Goal: Task Accomplishment & Management: Complete application form

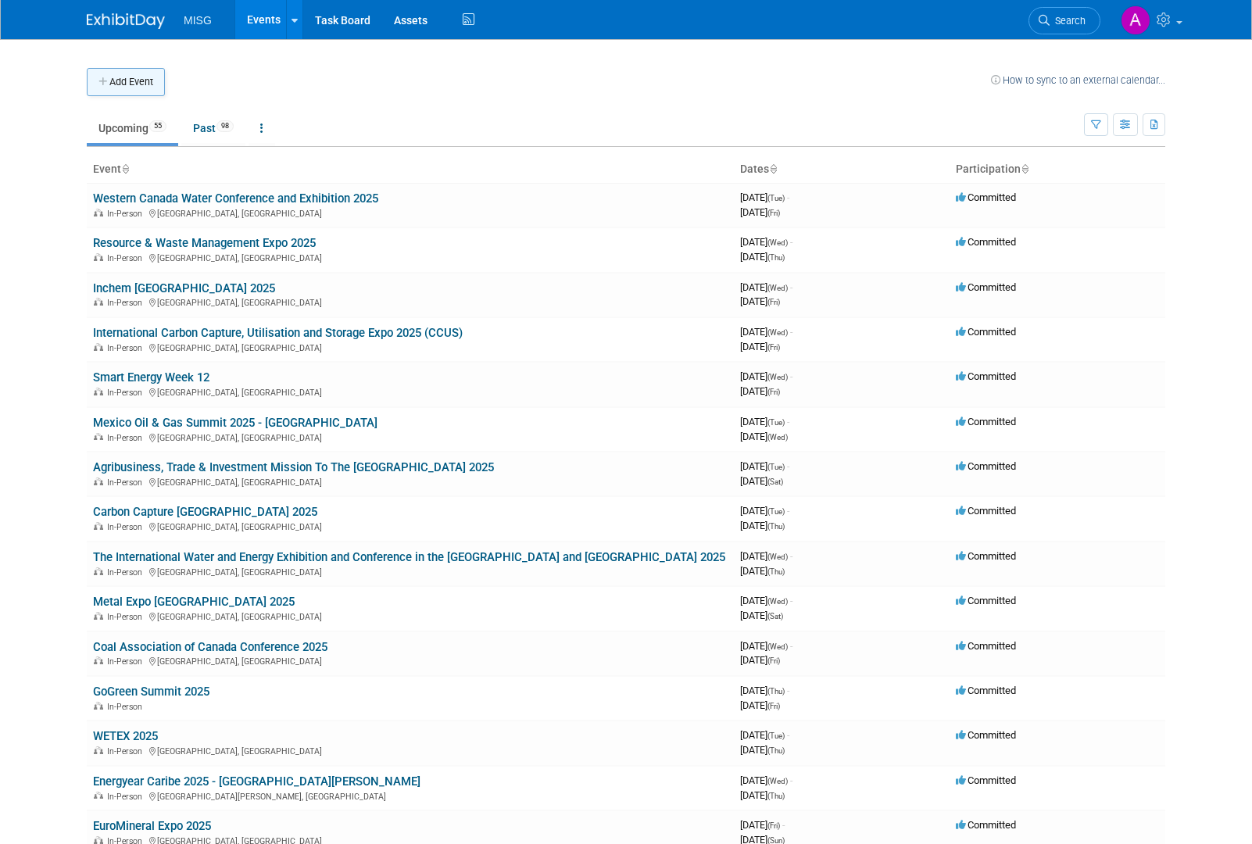
click at [110, 73] on button "Add Event" at bounding box center [126, 82] width 78 height 28
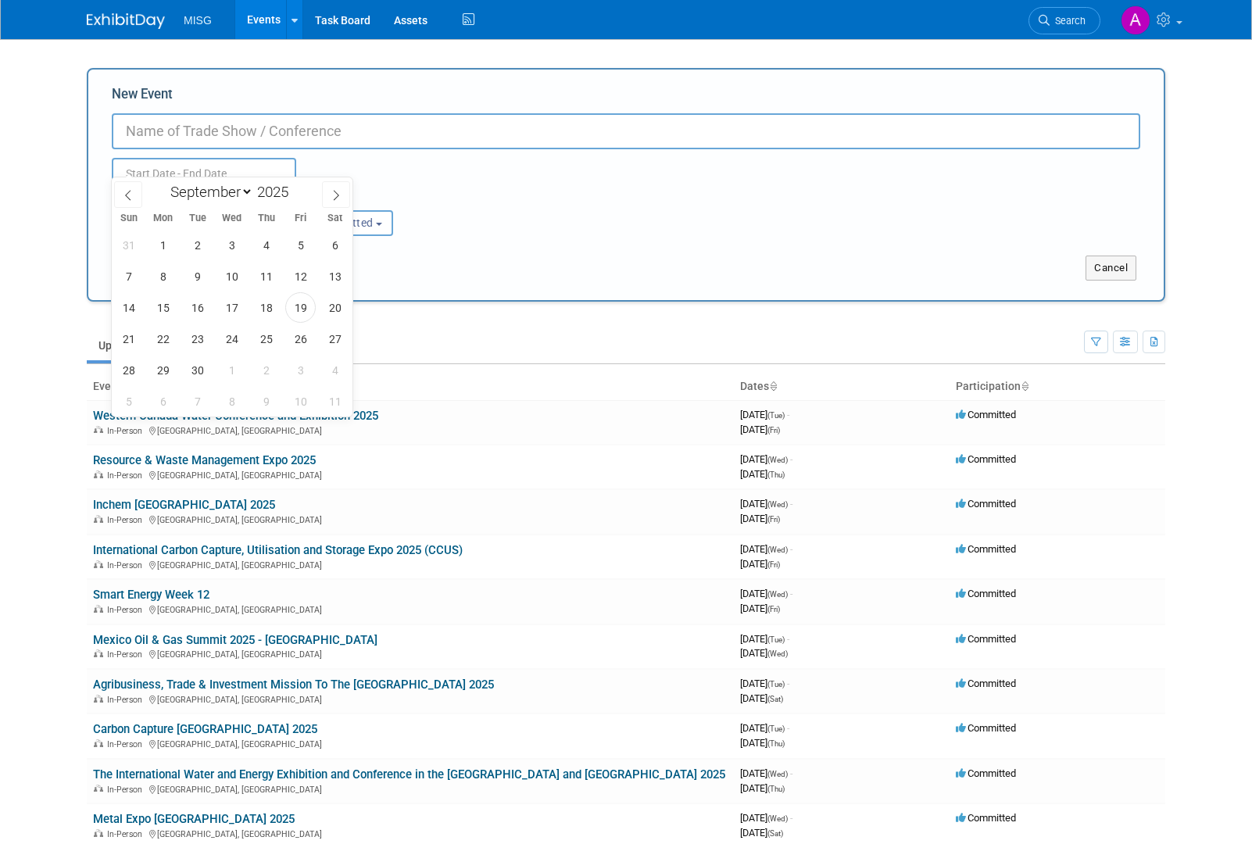
click at [223, 159] on input "text" at bounding box center [204, 173] width 184 height 31
click at [323, 191] on span at bounding box center [336, 194] width 28 height 27
select select "9"
click at [172, 280] on span "6" at bounding box center [163, 276] width 30 height 30
click at [188, 277] on span "7" at bounding box center [197, 276] width 30 height 30
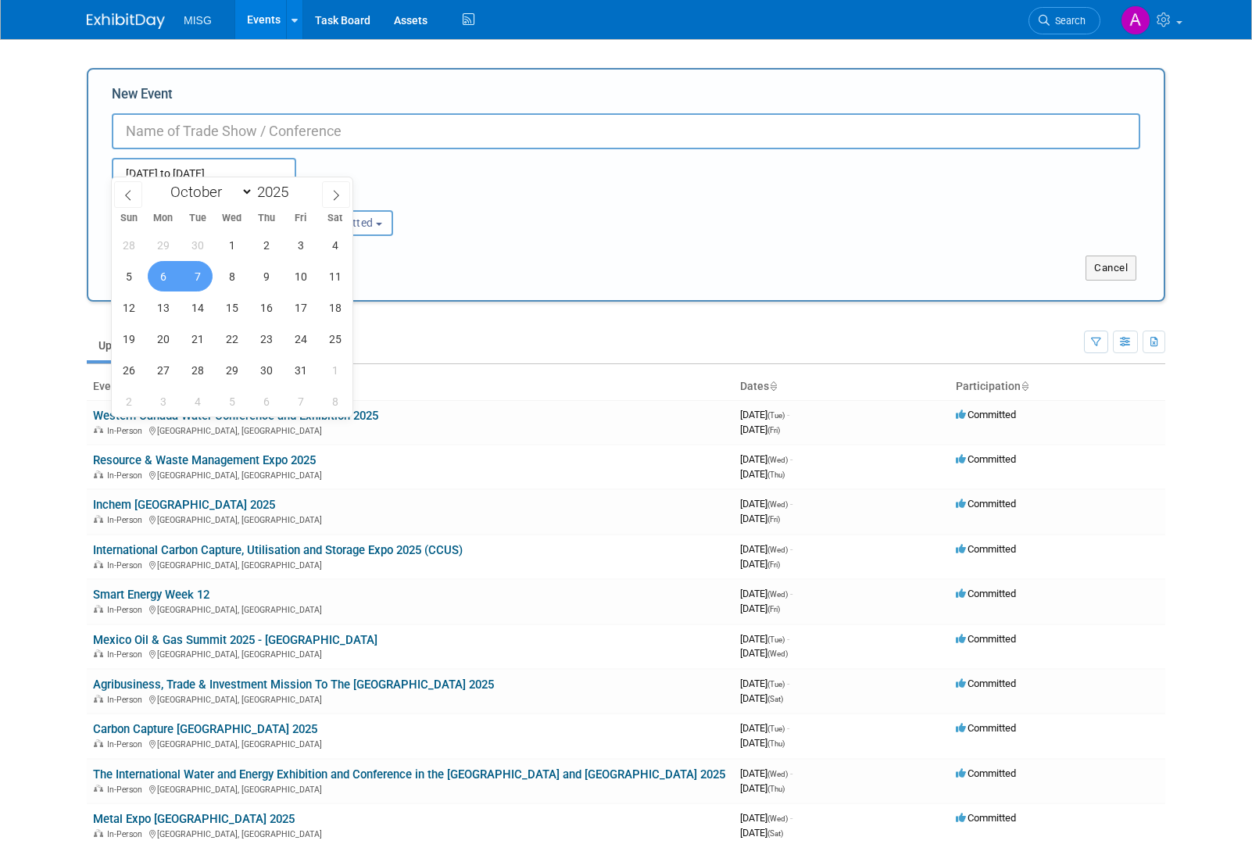
type input "Oct 6, 2025 to Oct 7, 2025"
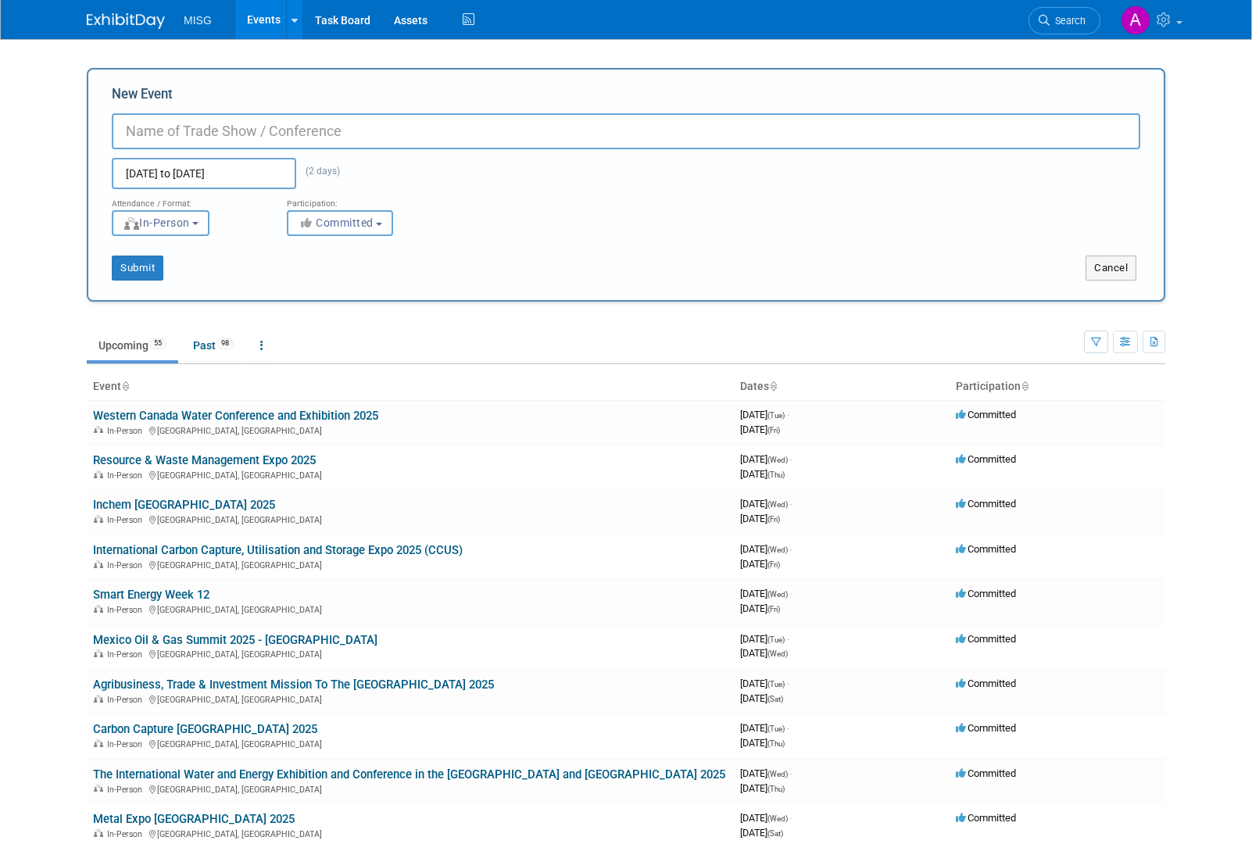
click at [251, 126] on input "New Event" at bounding box center [626, 131] width 1028 height 36
click at [335, 125] on input "New Event" at bounding box center [626, 131] width 1028 height 36
paste input "Agra Middle East Exhibition 2025 (AgraME)"
type input "Agra Middle East Exhibition 2025 ([GEOGRAPHIC_DATA])"
click at [134, 262] on button "Submit" at bounding box center [138, 267] width 52 height 25
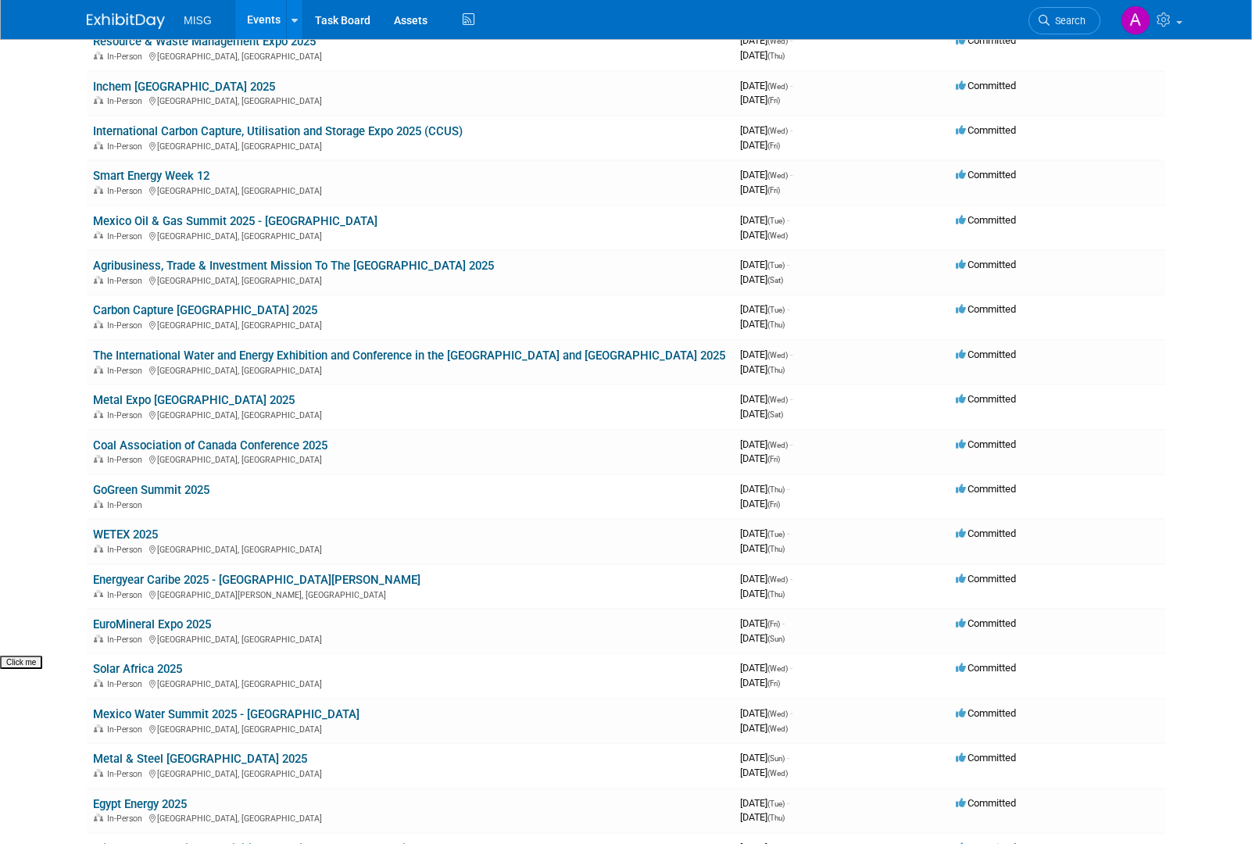
scroll to position [78, 0]
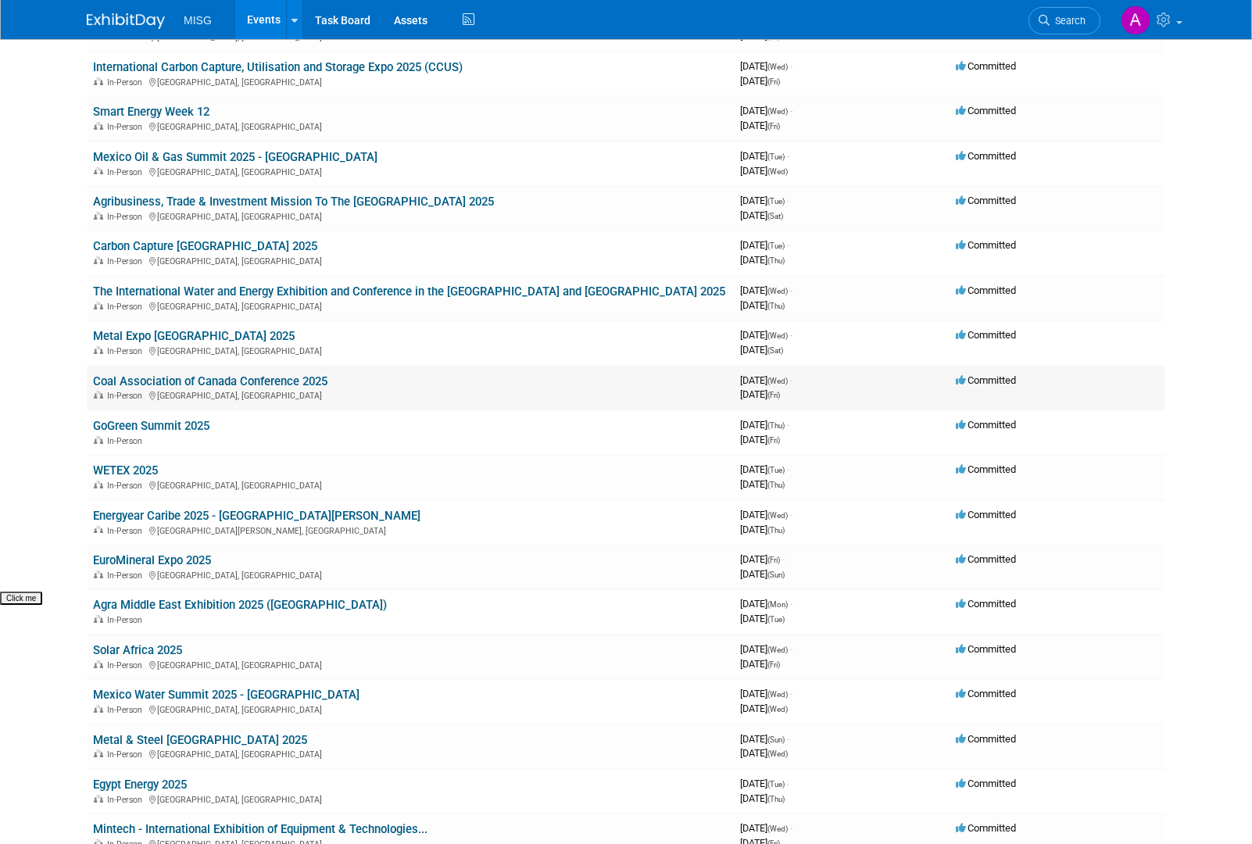
scroll to position [313, 0]
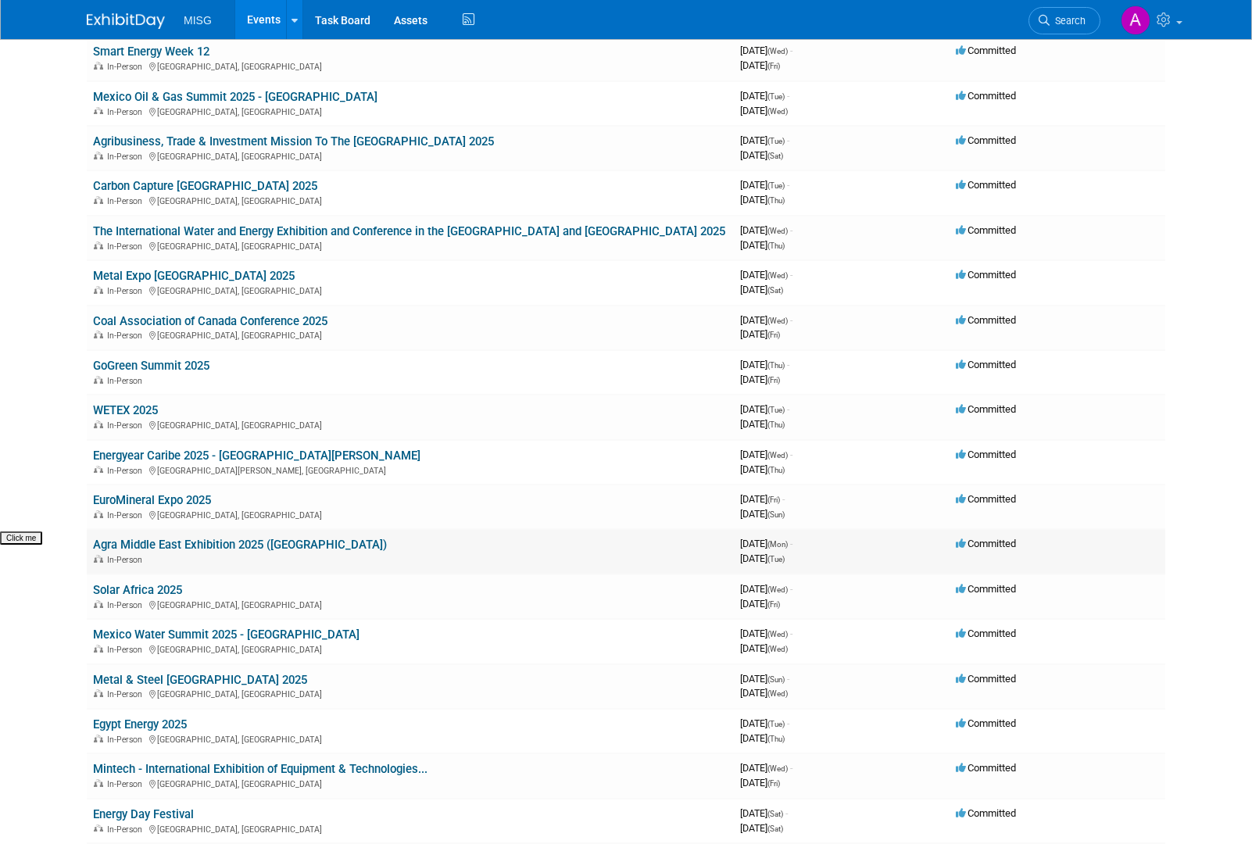
click at [349, 554] on div "In-Person" at bounding box center [410, 558] width 634 height 13
click at [302, 546] on link "Agra Middle East Exhibition 2025 (AgraME)" at bounding box center [240, 545] width 294 height 14
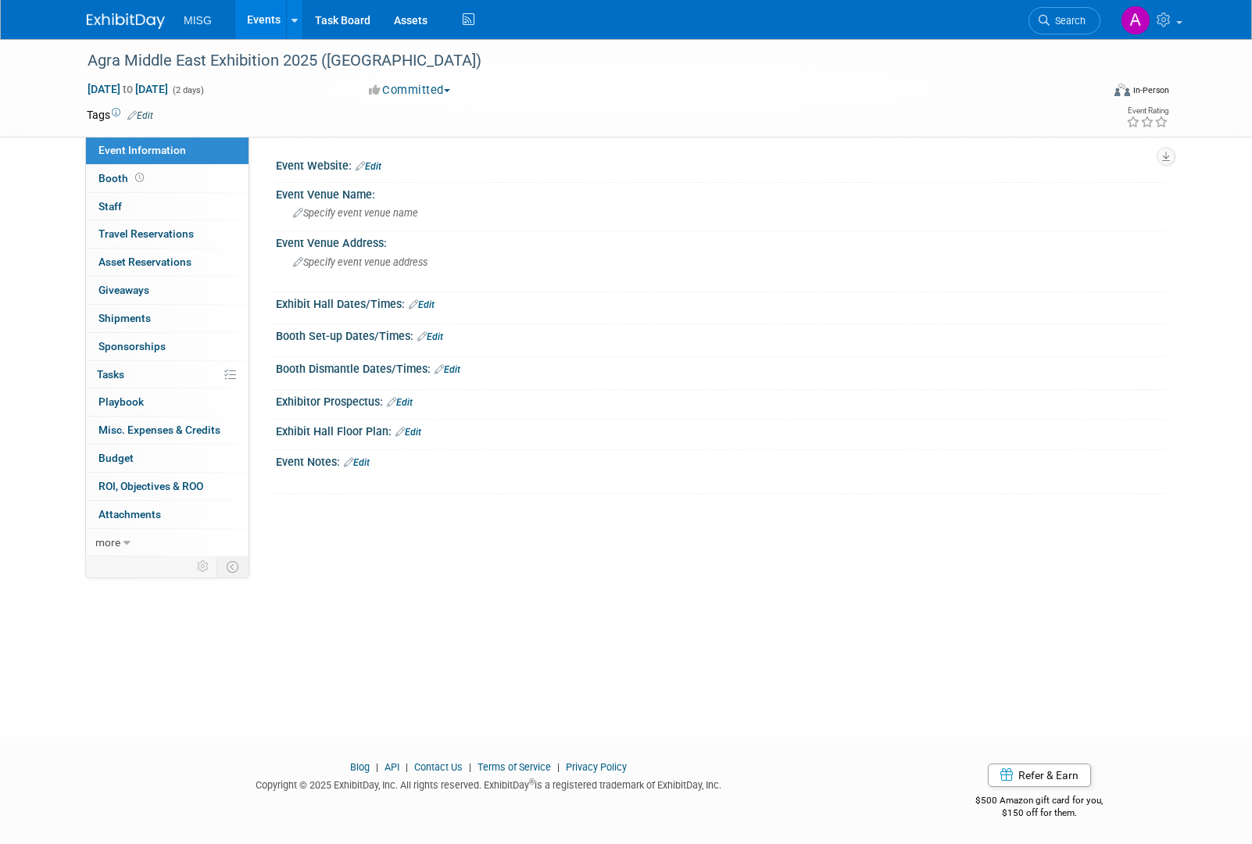
click at [129, 113] on icon at bounding box center [131, 115] width 9 height 10
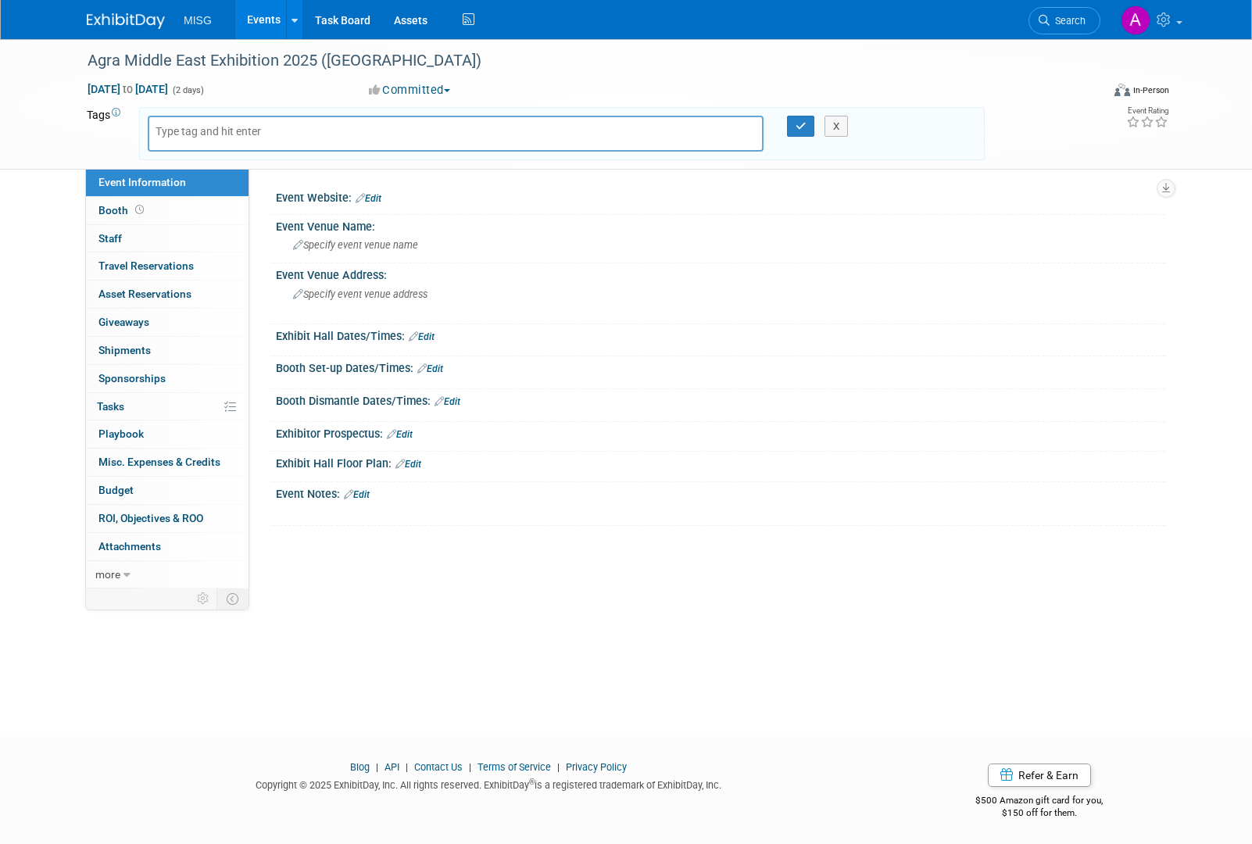
click at [118, 148] on td "Tags Edit" at bounding box center [106, 133] width 38 height 53
click at [61, 175] on div "Agra Middle East Exhibition 2025 (AgraME) Oct 6, 2025 to Oct 7, 2025 (2 days) O…" at bounding box center [626, 374] width 1252 height 670
click at [834, 127] on button "X" at bounding box center [836, 127] width 24 height 22
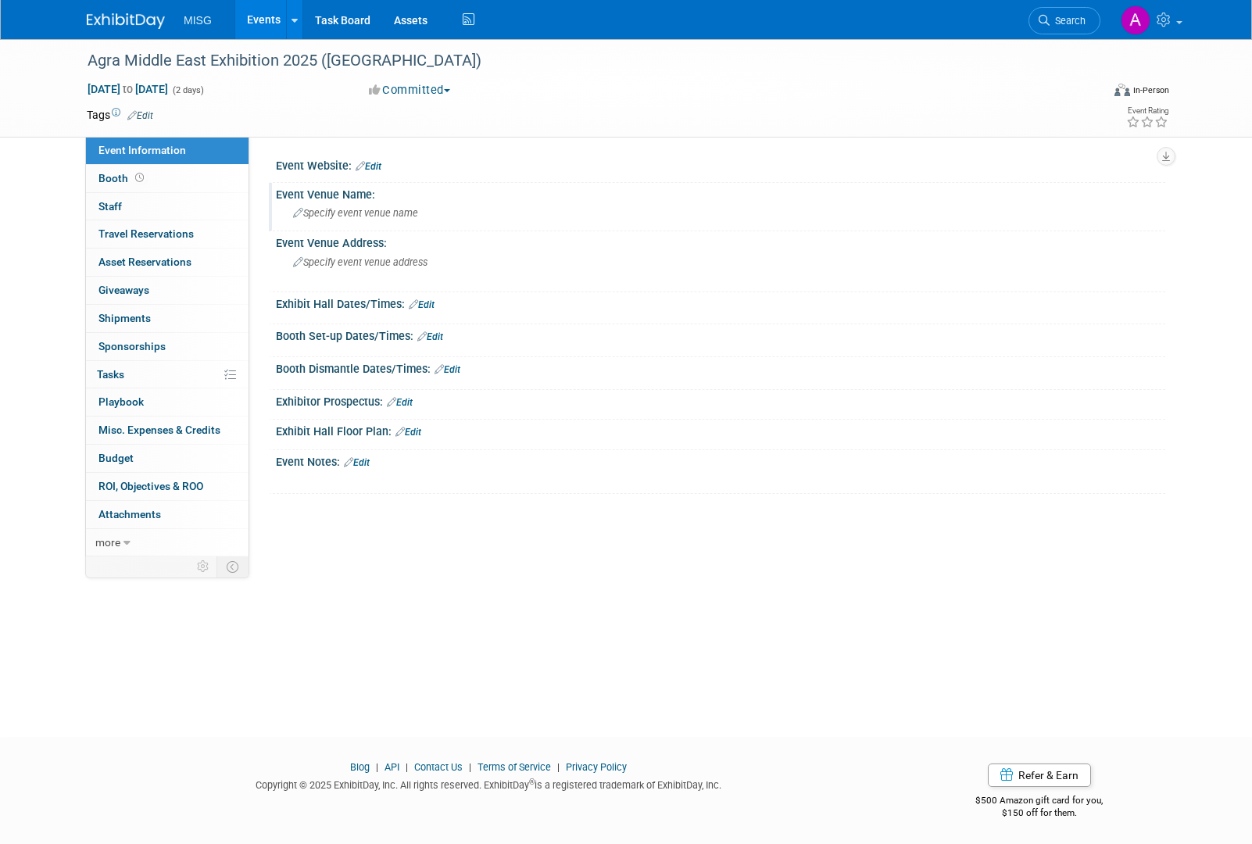
click at [366, 210] on span "Specify event venue name" at bounding box center [355, 213] width 125 height 12
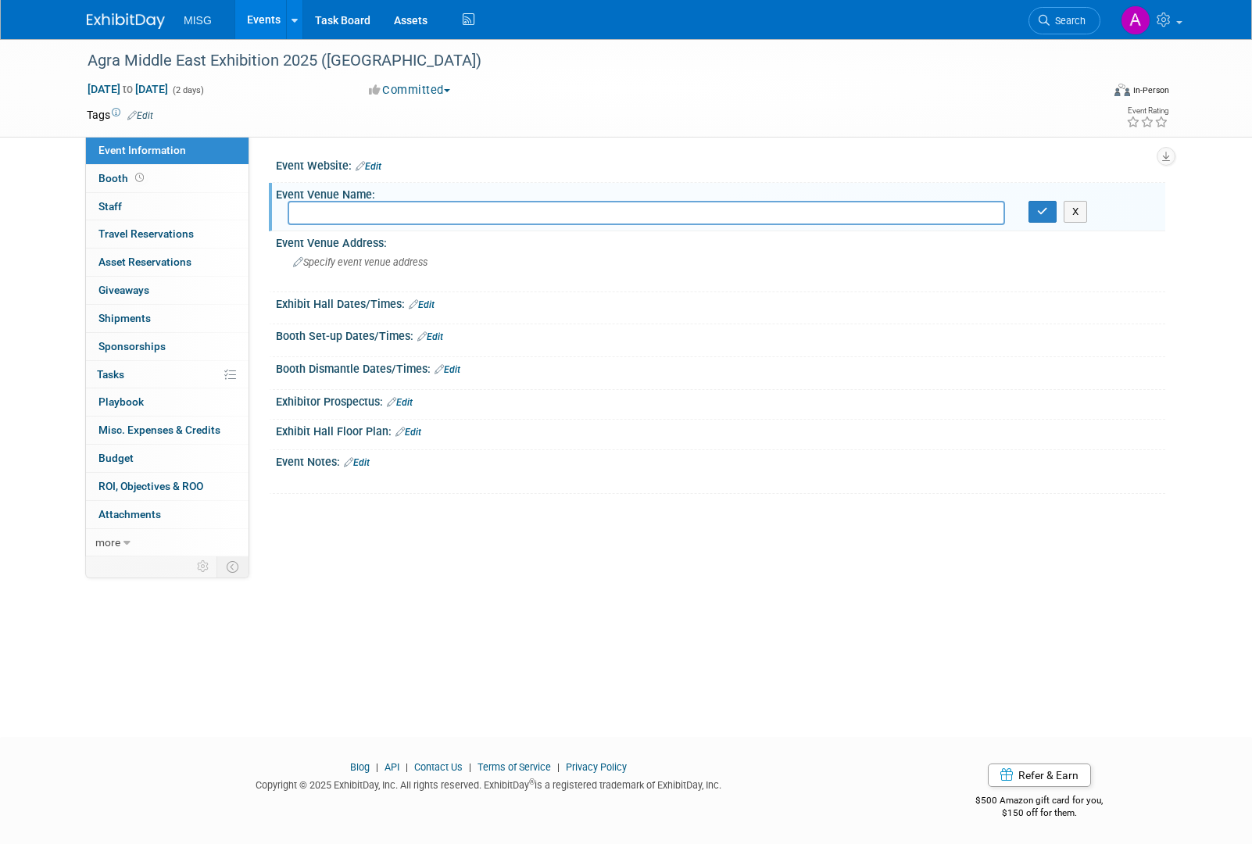
click at [528, 216] on input "text" at bounding box center [646, 213] width 717 height 24
paste input "Dubai World Trade Cente"
type input "Dubai World Trade Center"
click at [491, 247] on div "Event Venue Address:" at bounding box center [720, 241] width 889 height 20
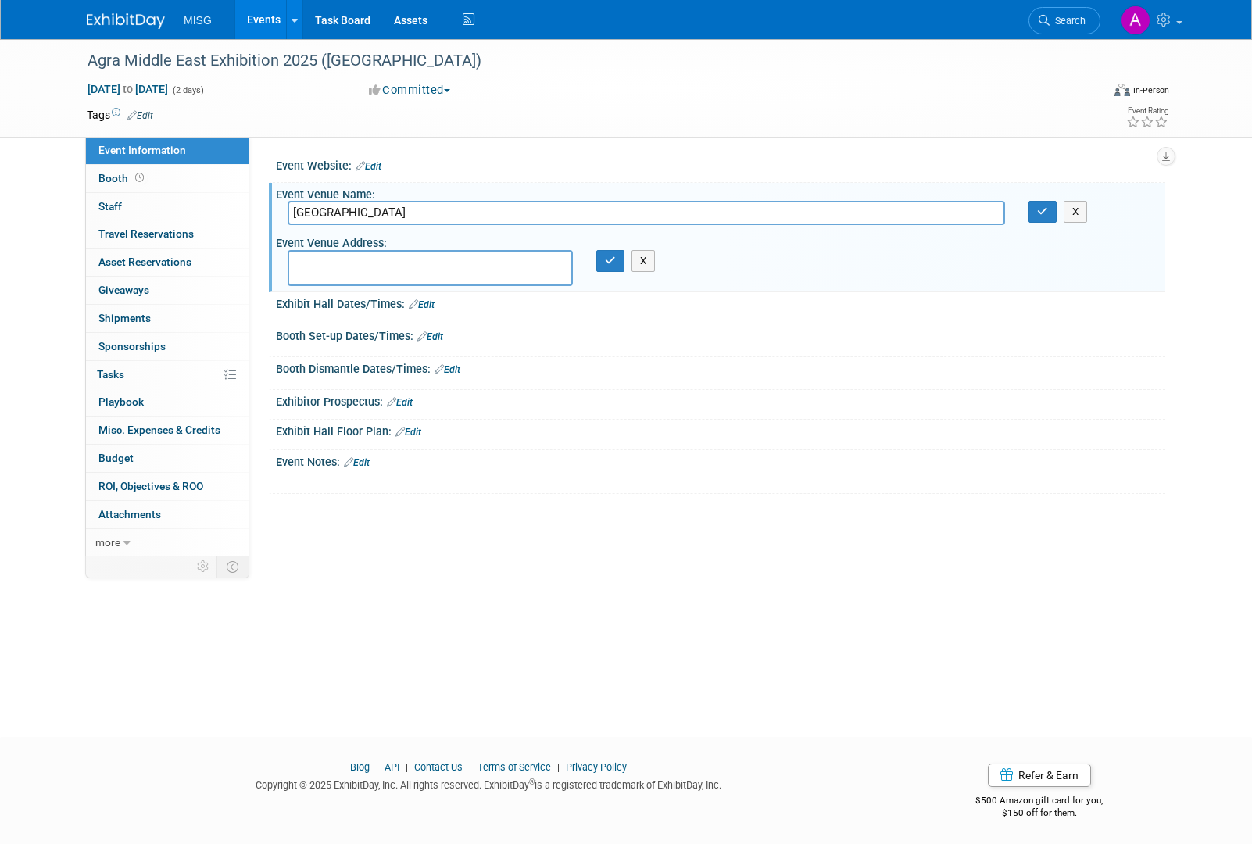
click at [357, 264] on textarea at bounding box center [430, 268] width 285 height 36
paste textarea "Dubai UAE"
type textarea "Dubai UAE"
click at [616, 259] on button "button" at bounding box center [610, 261] width 28 height 22
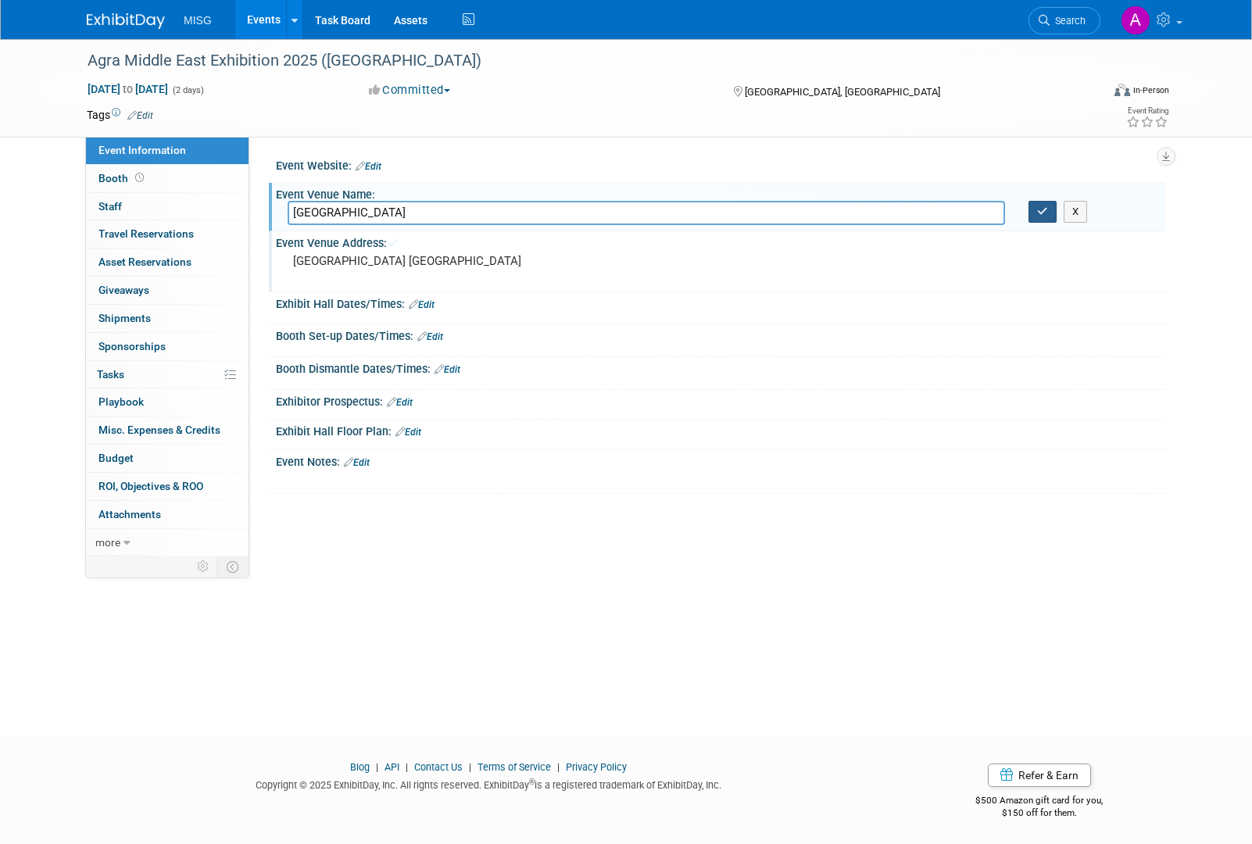
click at [1036, 215] on button "button" at bounding box center [1042, 212] width 28 height 22
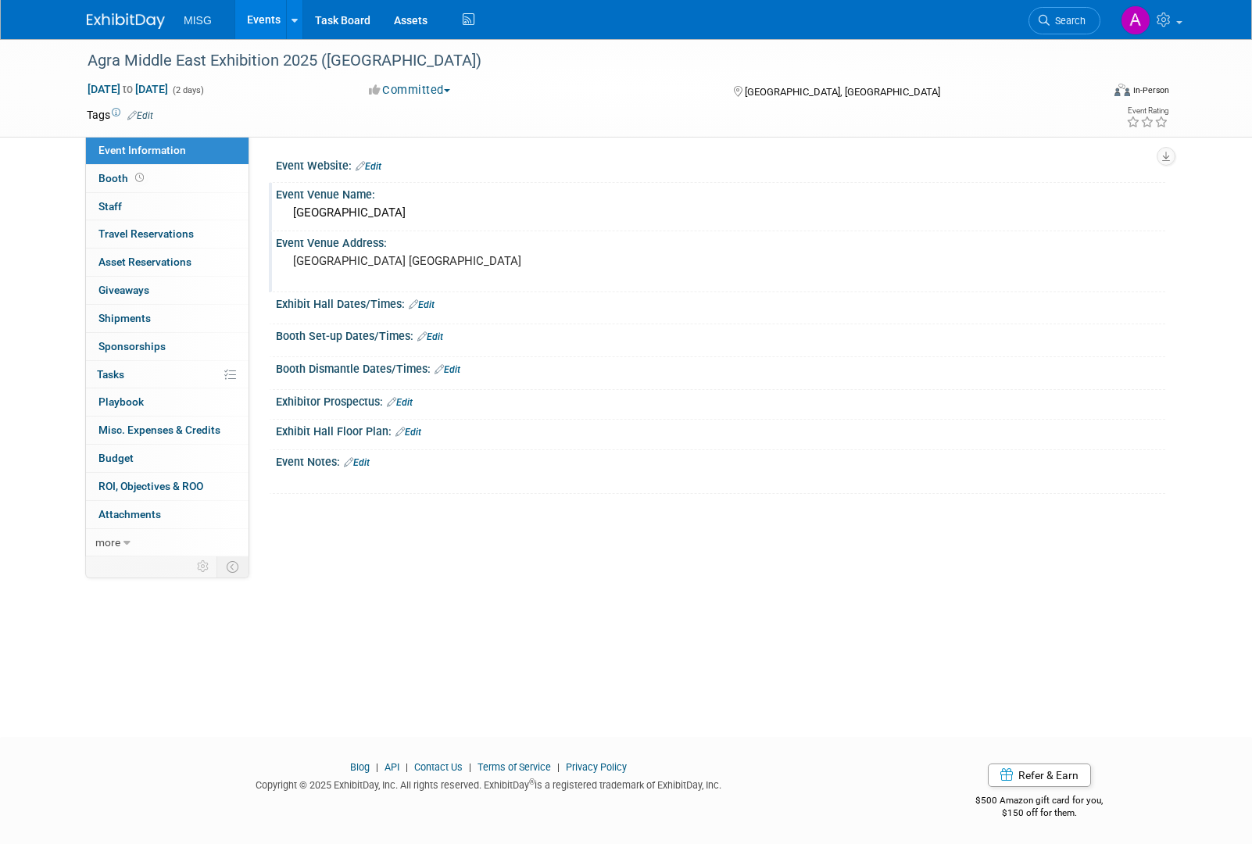
click at [373, 166] on link "Edit" at bounding box center [368, 166] width 26 height 11
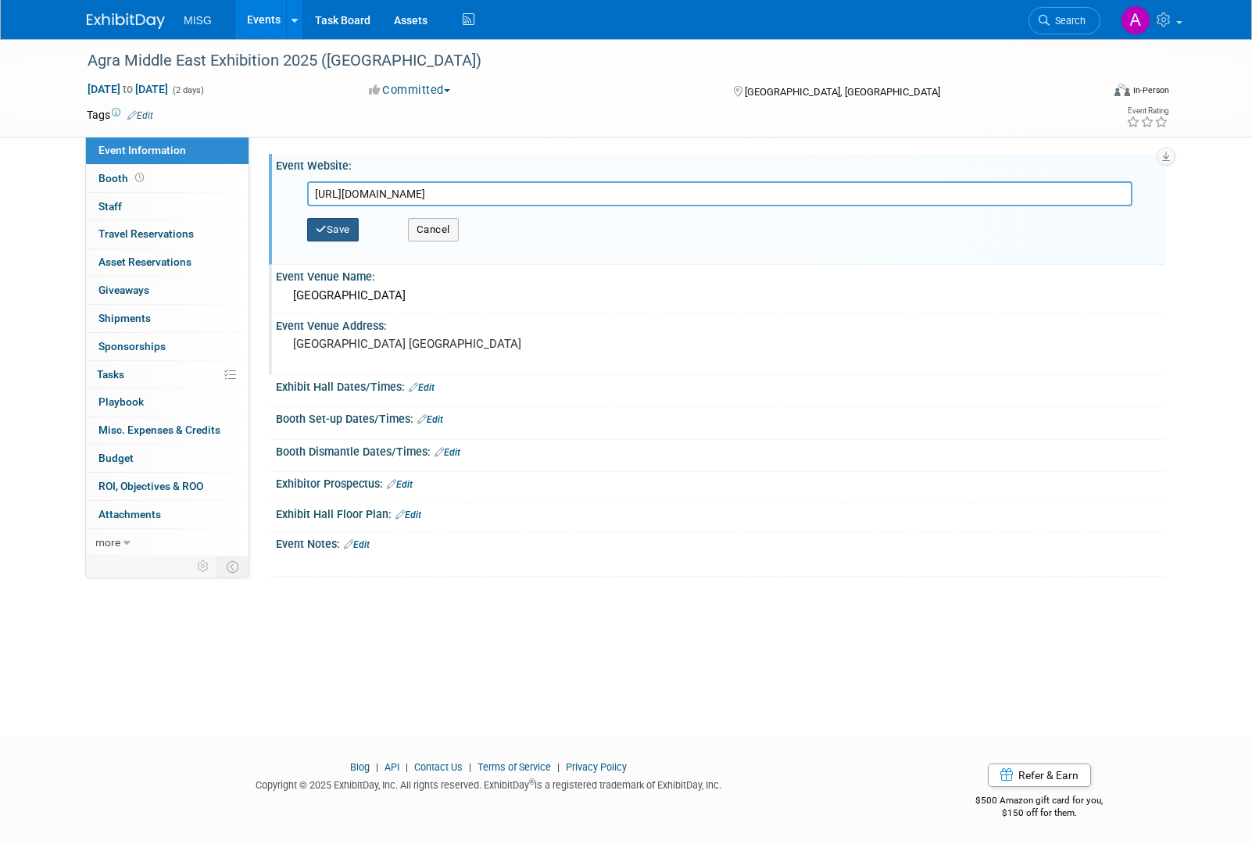
type input "https://agrofarm-me.com/"
click at [347, 225] on button "Save" at bounding box center [333, 229] width 52 height 23
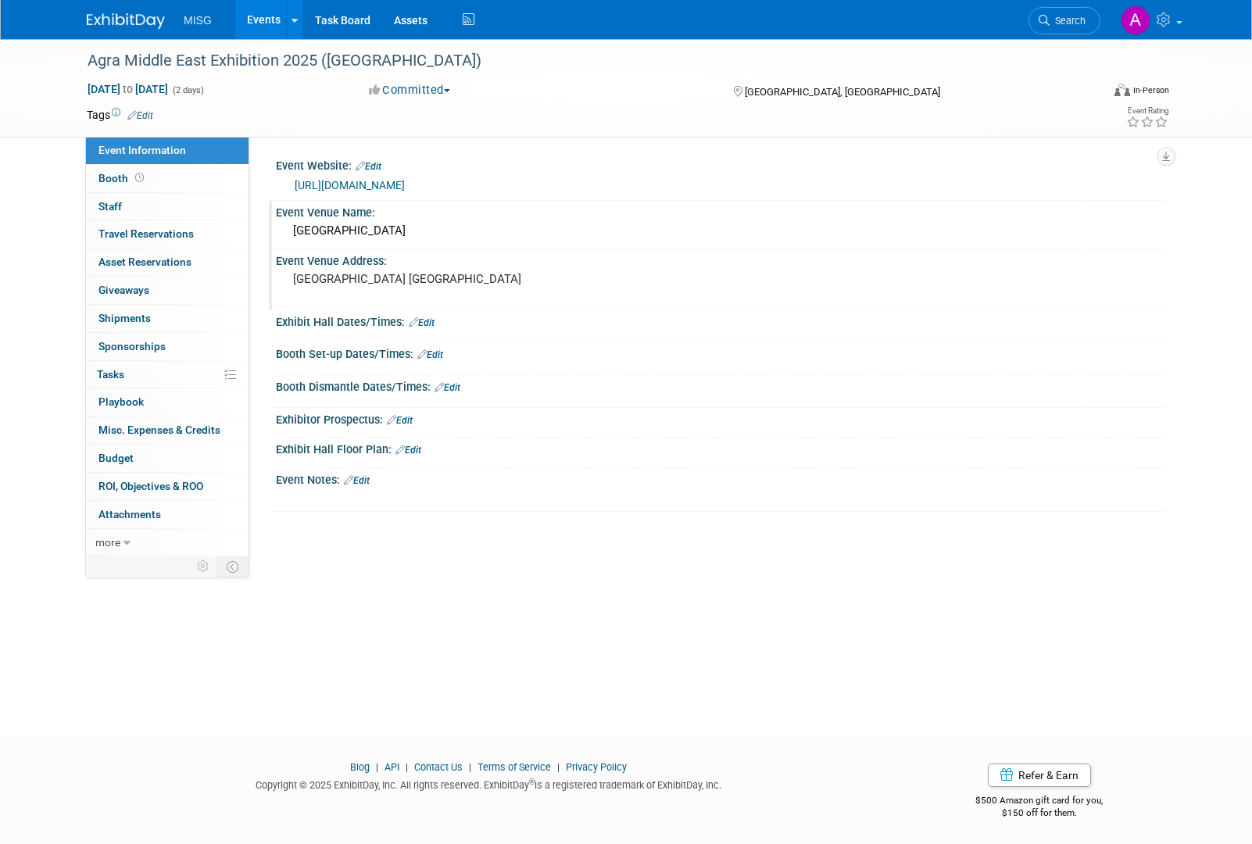
click at [358, 477] on link "Edit" at bounding box center [357, 480] width 26 height 11
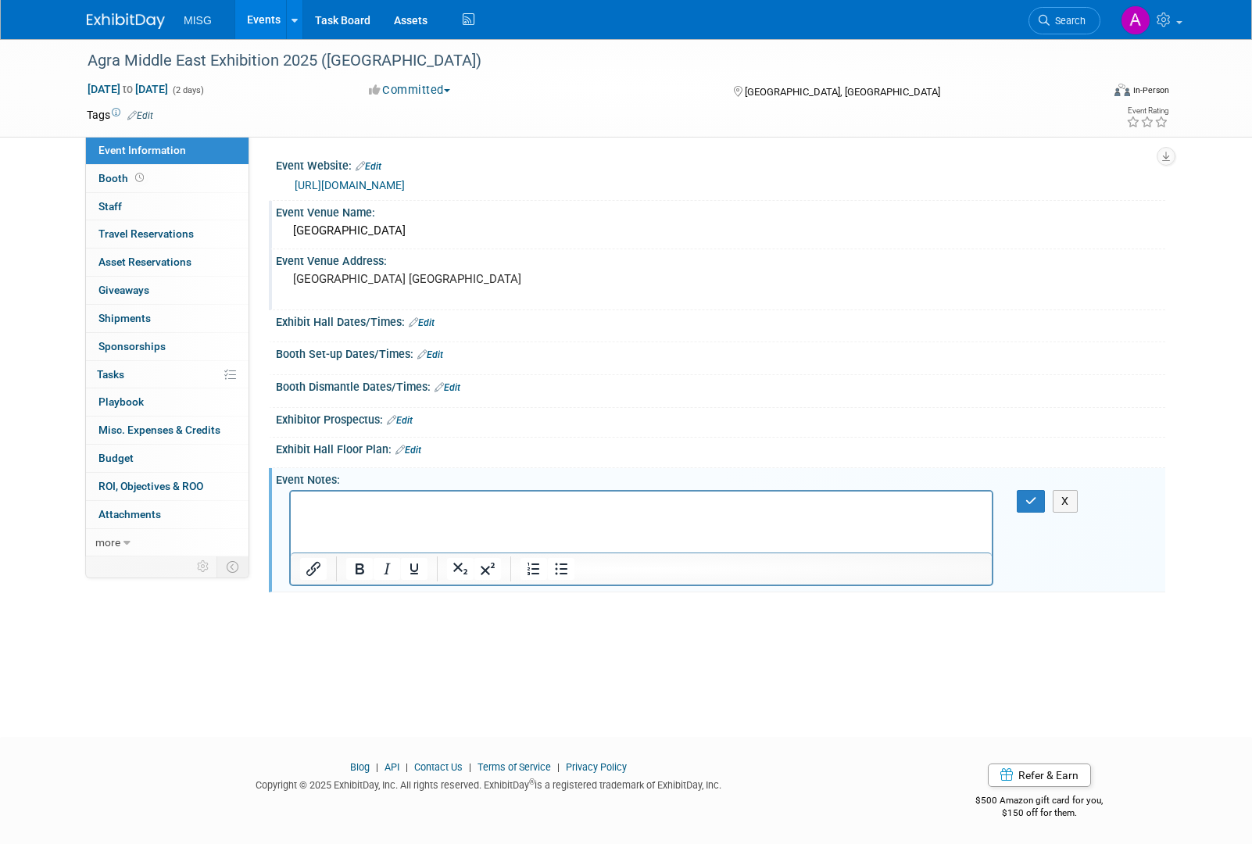
click at [373, 513] on html at bounding box center [641, 502] width 701 height 22
paste body "Rich Text Area. Press ALT-0 for help."
click at [1030, 499] on icon "button" at bounding box center [1031, 500] width 12 height 11
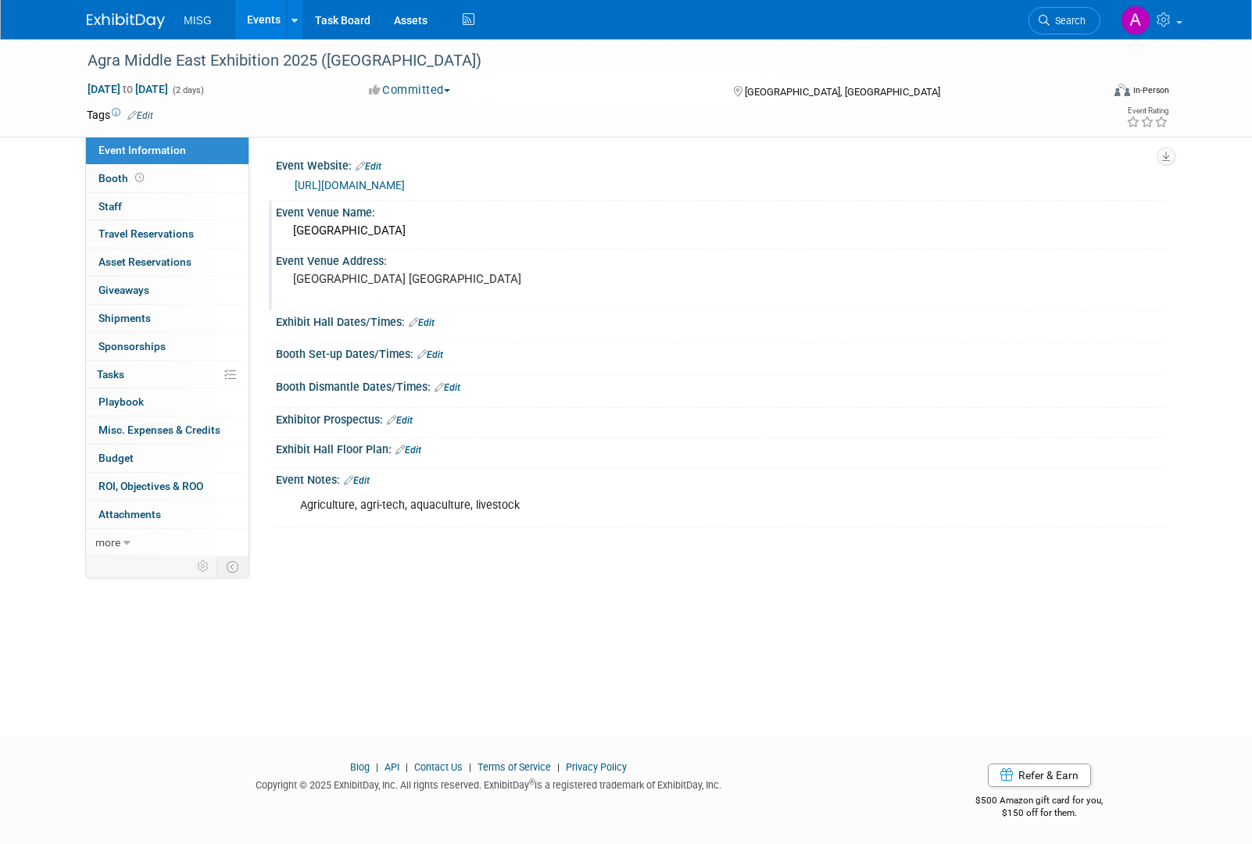
click at [487, 623] on div "Agra Middle East Exhibition 2025 (AgraME) Oct 6, 2025 to Oct 7, 2025 (2 days) O…" at bounding box center [626, 374] width 1252 height 670
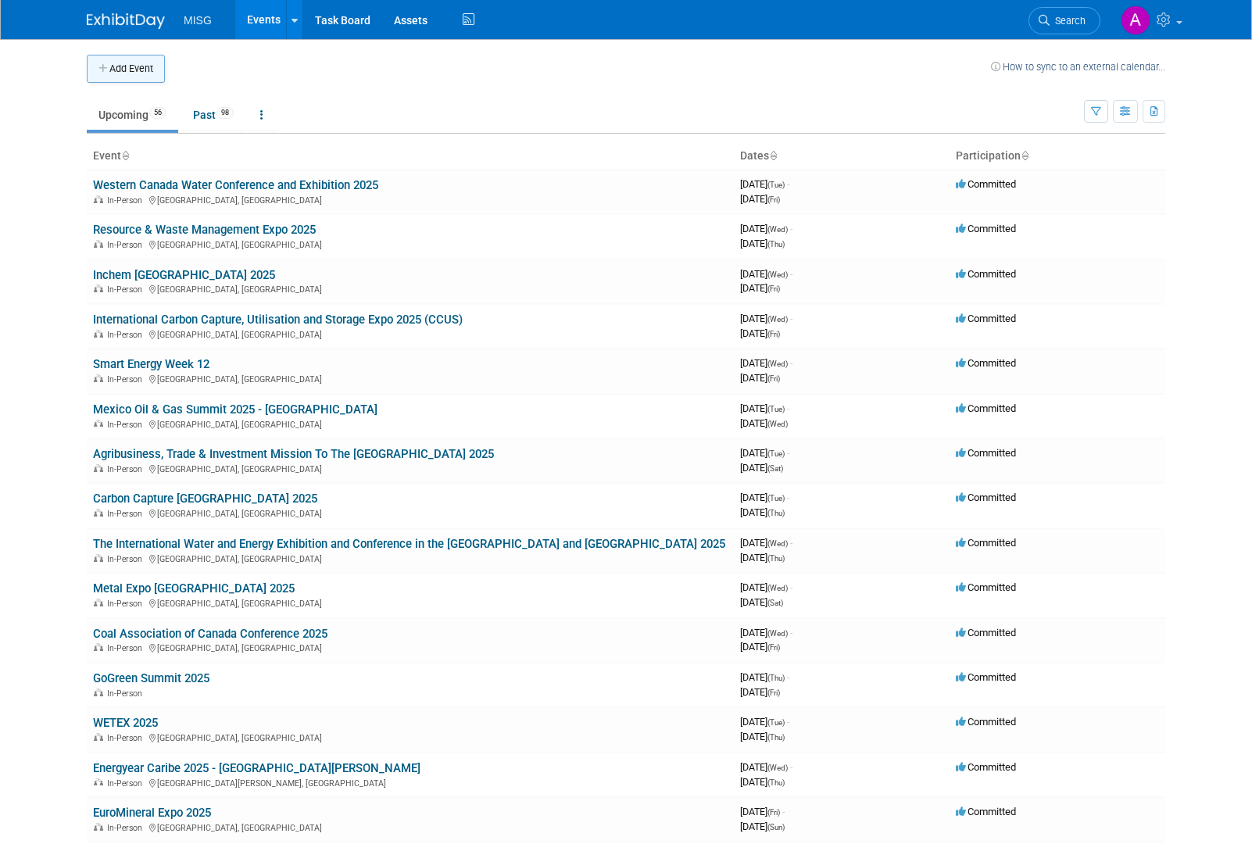
click at [159, 80] on button "Add Event" at bounding box center [126, 69] width 78 height 28
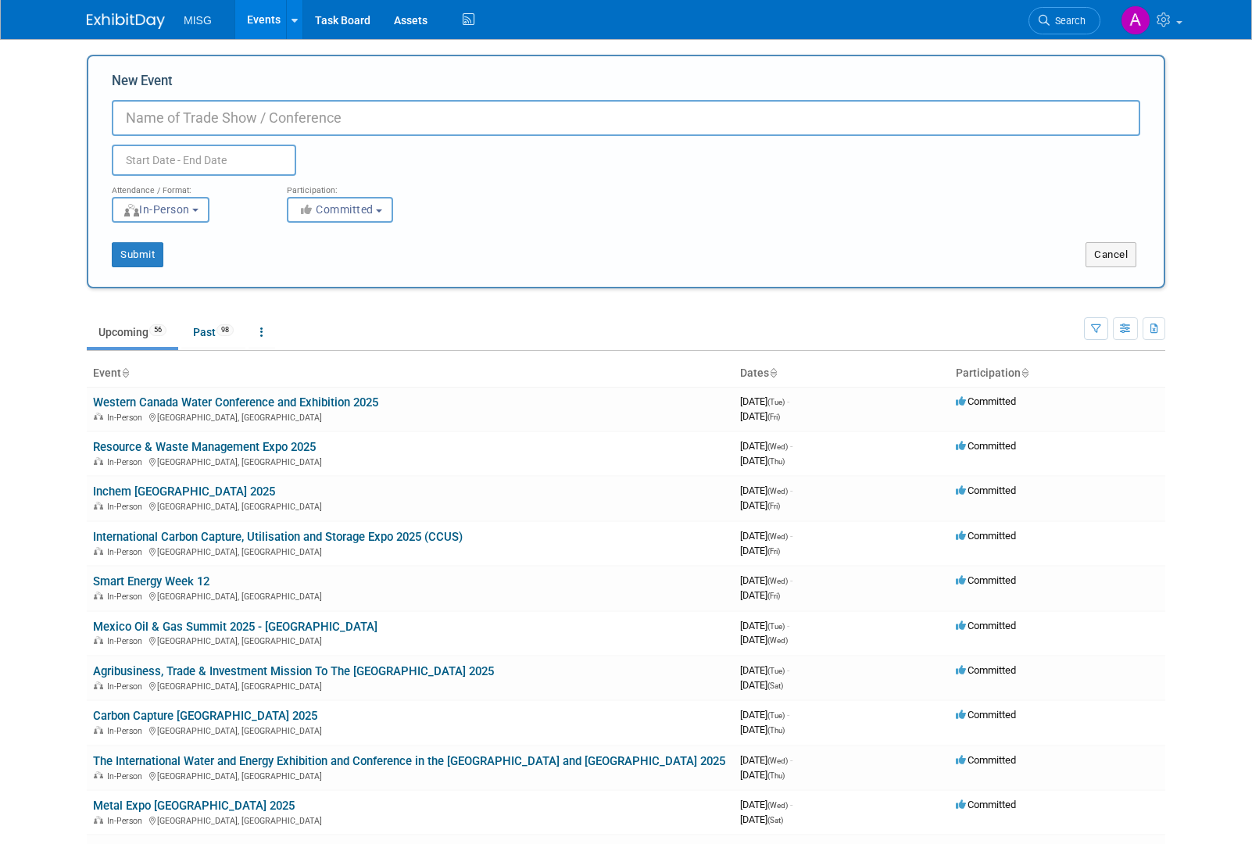
click at [1183, 221] on body "MISG Events Add Event Bulk Upload Events Shareable Event Boards Recently Viewed…" at bounding box center [626, 422] width 1252 height 844
click at [1150, 327] on icon "button" at bounding box center [1154, 329] width 9 height 10
click at [1116, 327] on button "button" at bounding box center [1125, 328] width 25 height 23
click at [1092, 332] on icon "button" at bounding box center [1096, 329] width 10 height 10
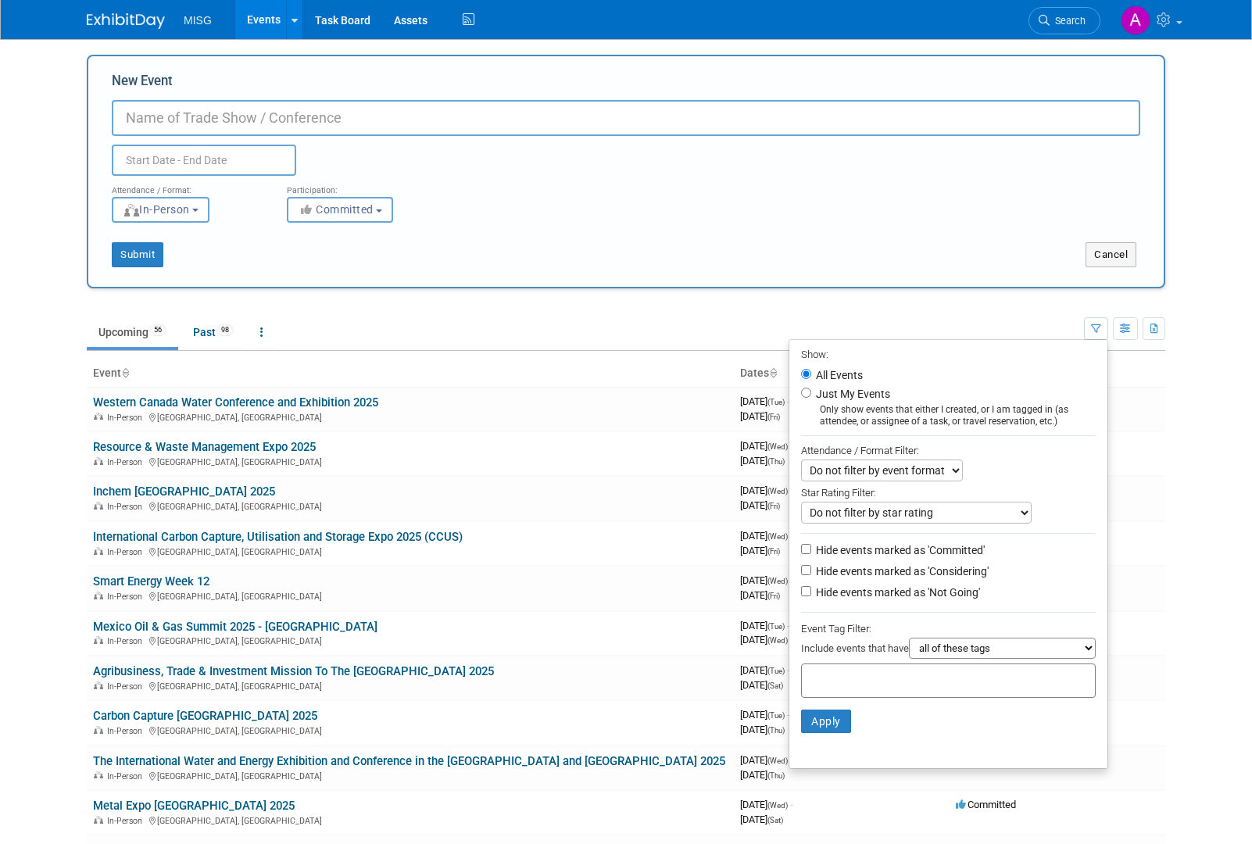
click at [1180, 300] on body "MISG Events Add Event Bulk Upload Events Shareable Event Boards Recently Viewed…" at bounding box center [626, 422] width 1252 height 844
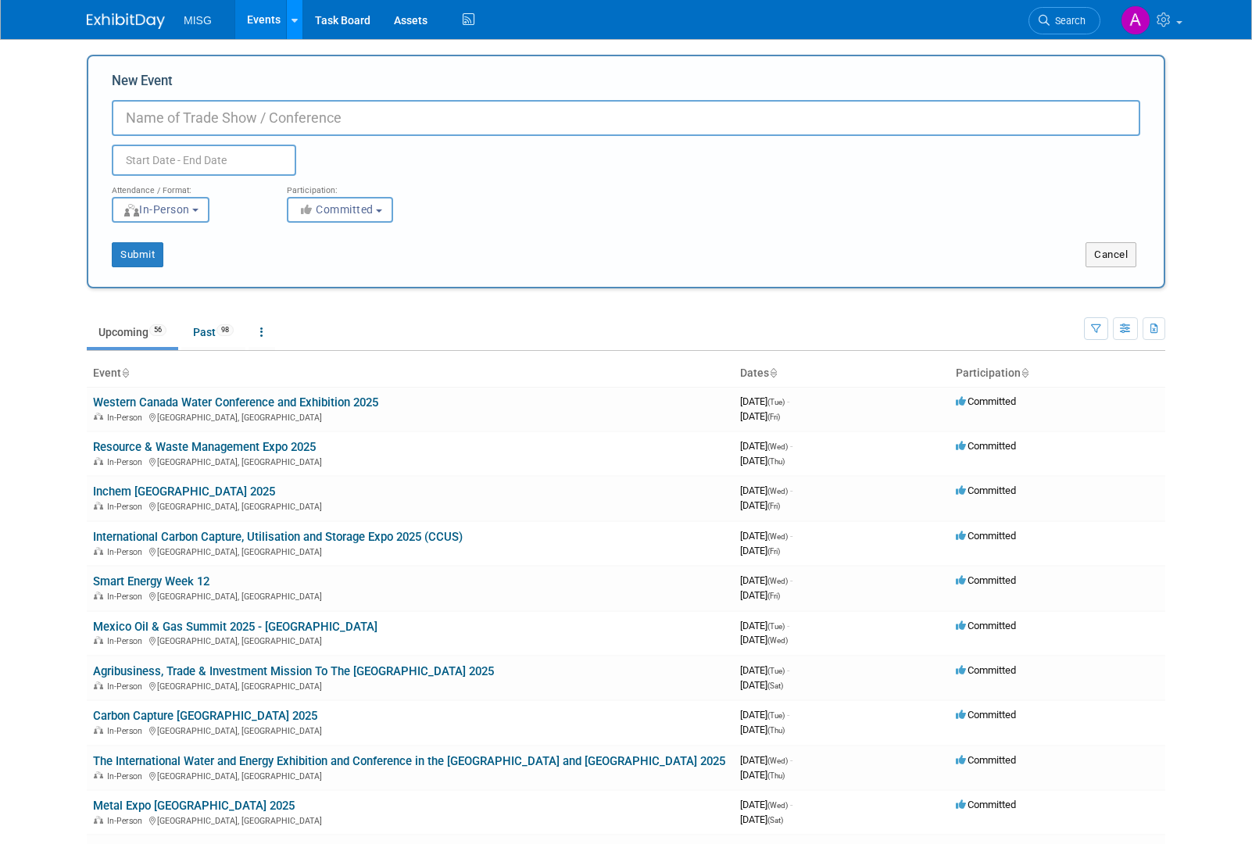
click at [291, 16] on icon at bounding box center [294, 21] width 6 height 10
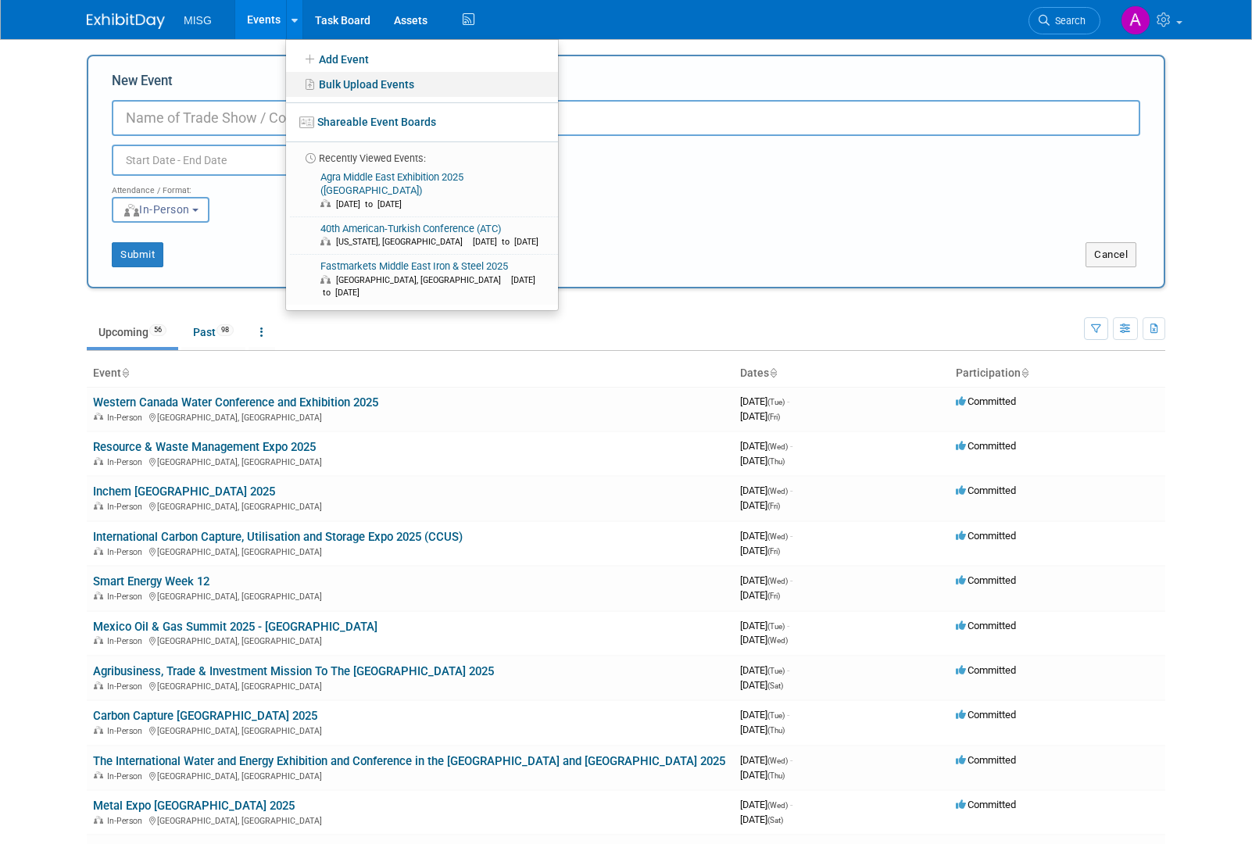
click at [314, 88] on icon at bounding box center [310, 84] width 17 height 11
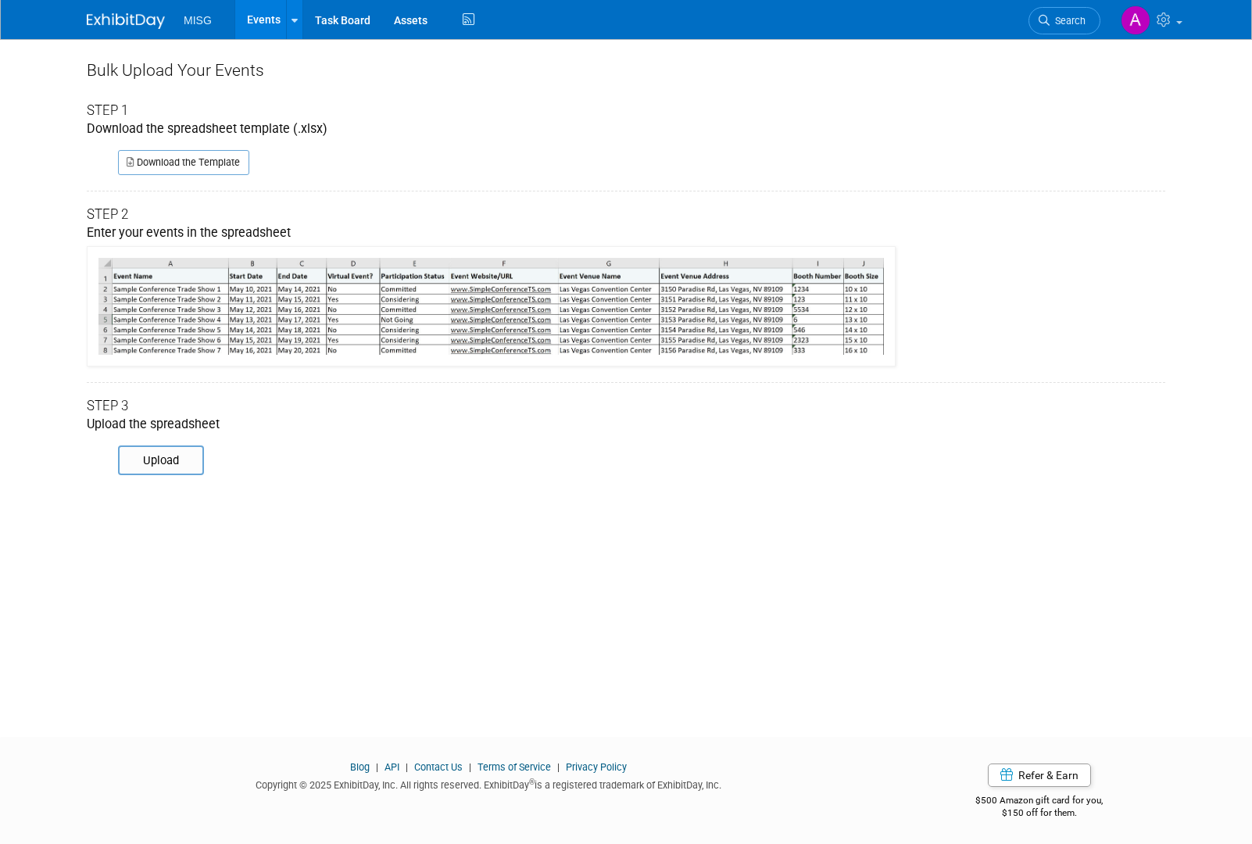
click at [206, 307] on img at bounding box center [491, 306] width 809 height 120
click at [206, 162] on link "Download the Template" at bounding box center [183, 162] width 131 height 25
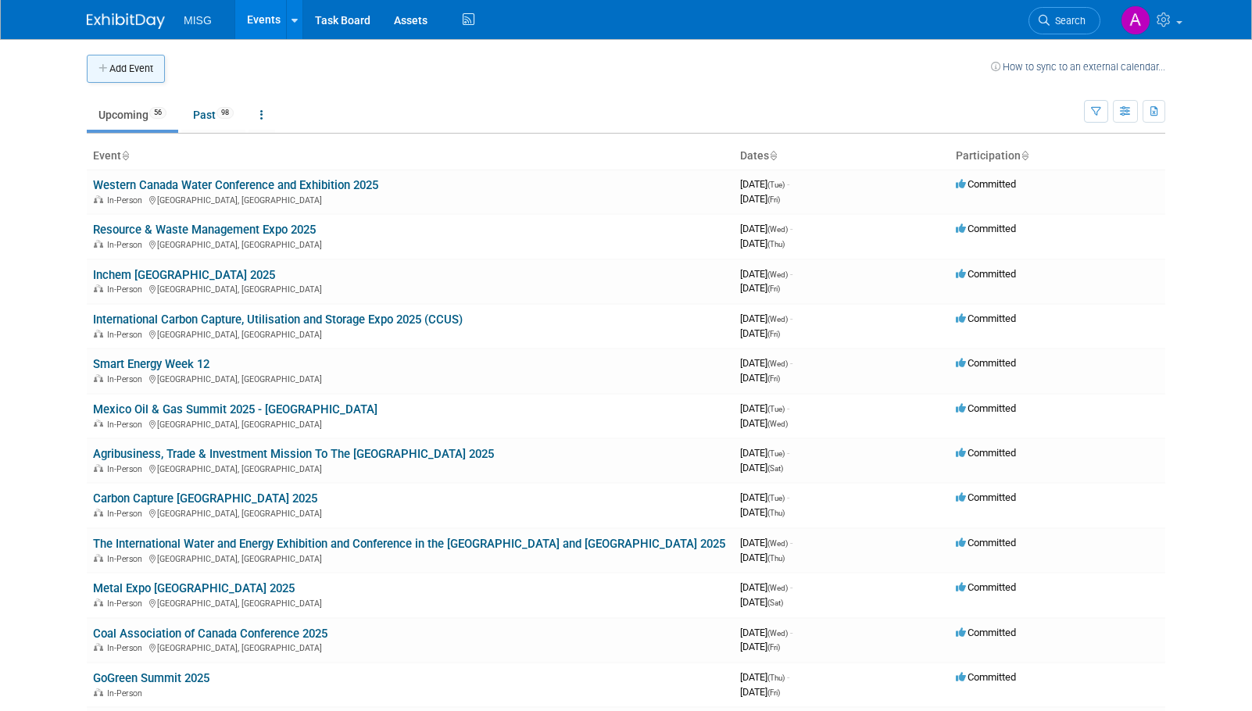
click at [155, 69] on button "Add Event" at bounding box center [126, 69] width 78 height 28
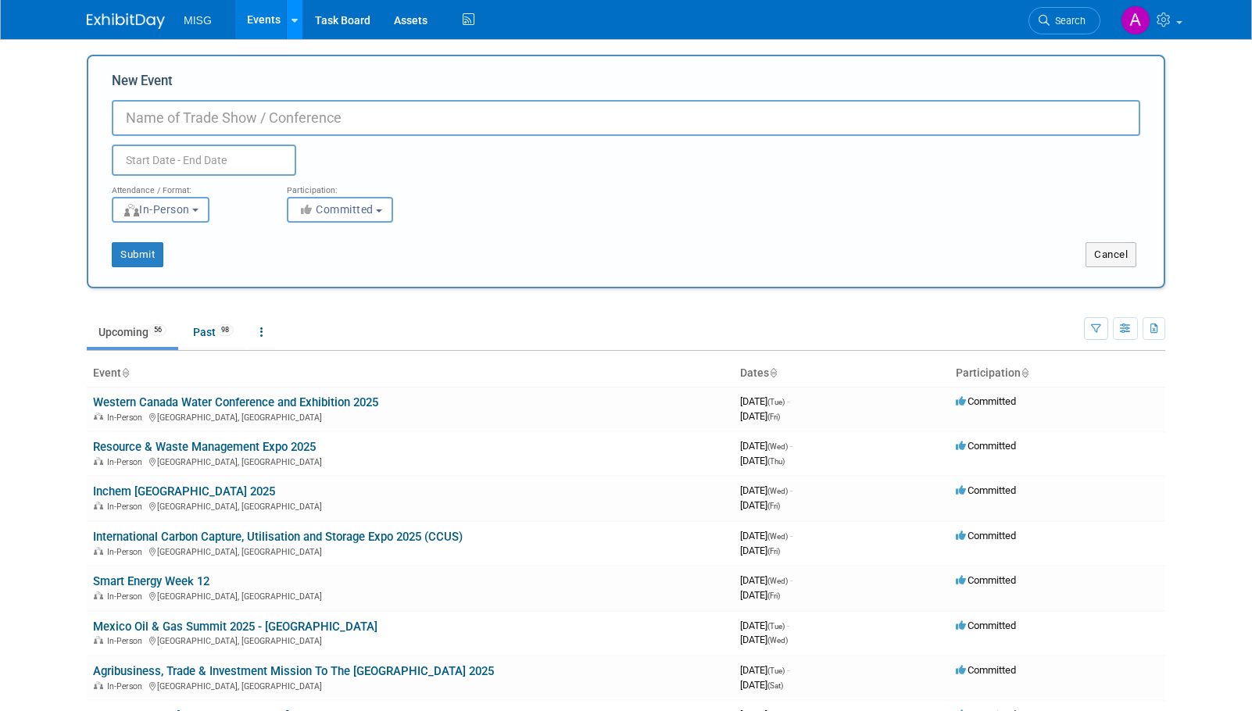
click at [297, 25] on link at bounding box center [294, 19] width 16 height 39
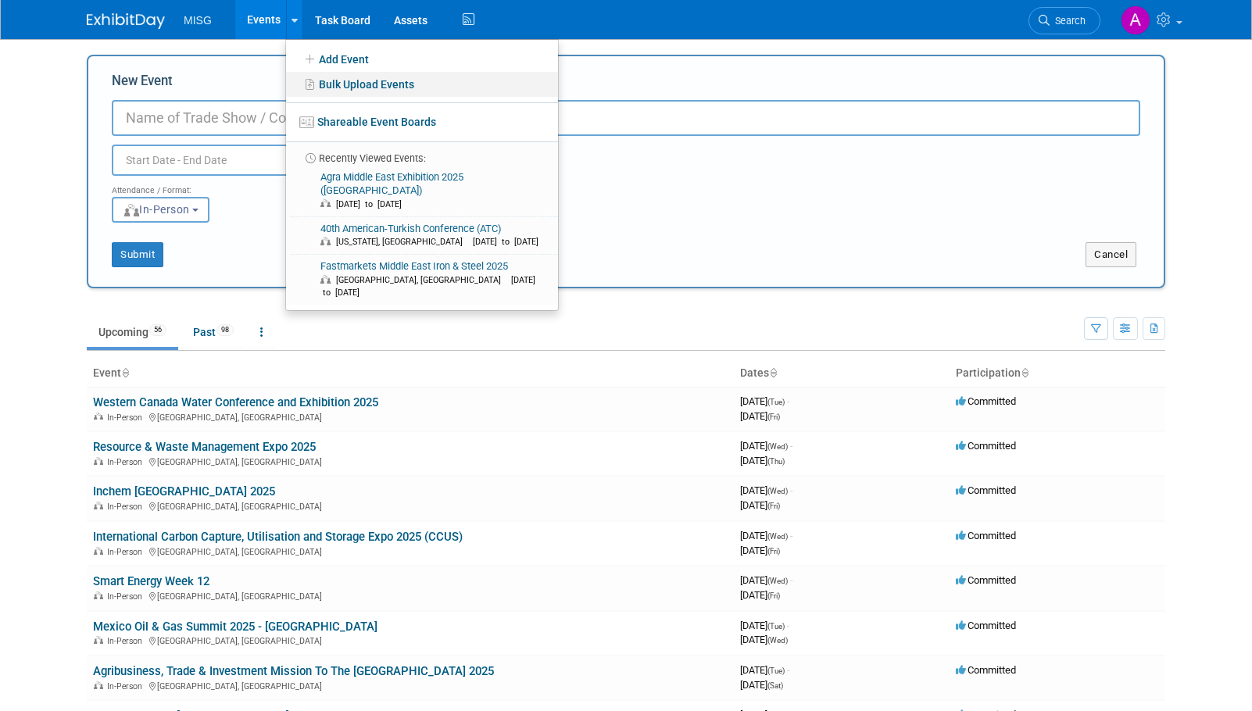
click at [342, 75] on link "Bulk Upload Events" at bounding box center [422, 84] width 272 height 25
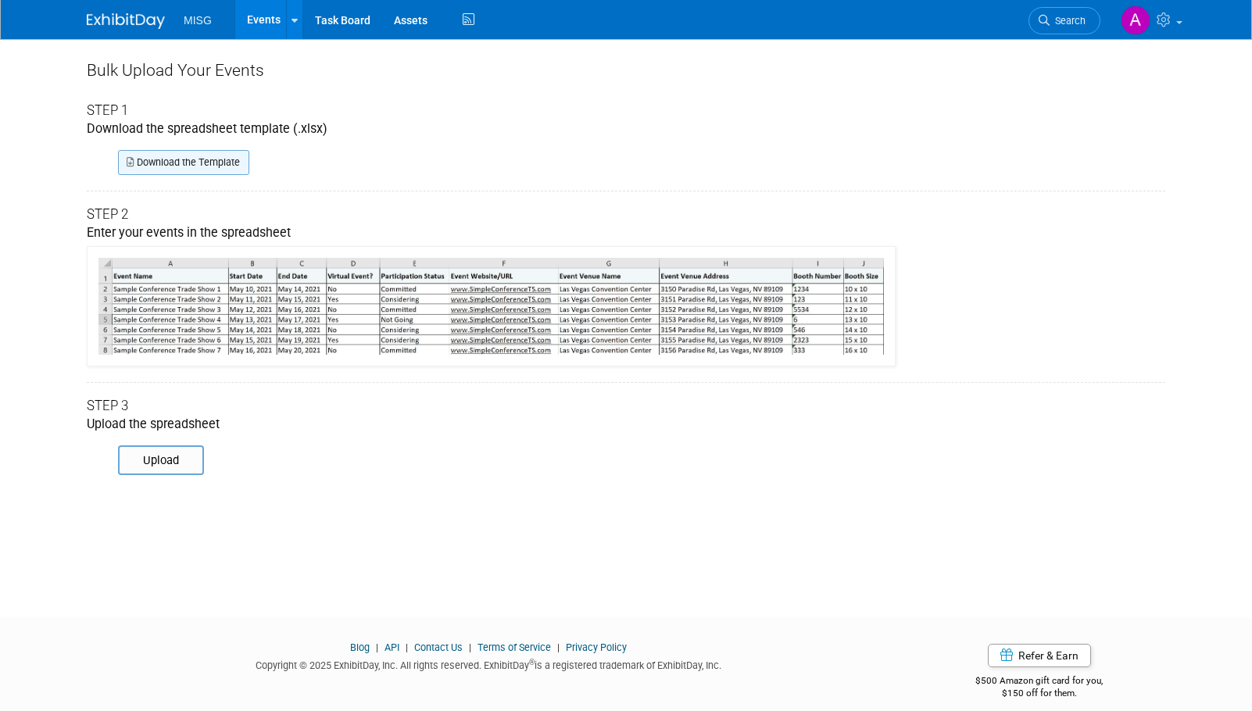
click at [223, 161] on link "Download the Template" at bounding box center [183, 162] width 131 height 25
click at [169, 470] on input "file" at bounding box center [96, 460] width 213 height 27
type input "C:\fakepath\ExhibitDay-Import-STRICT-with-Notes.xlsx"
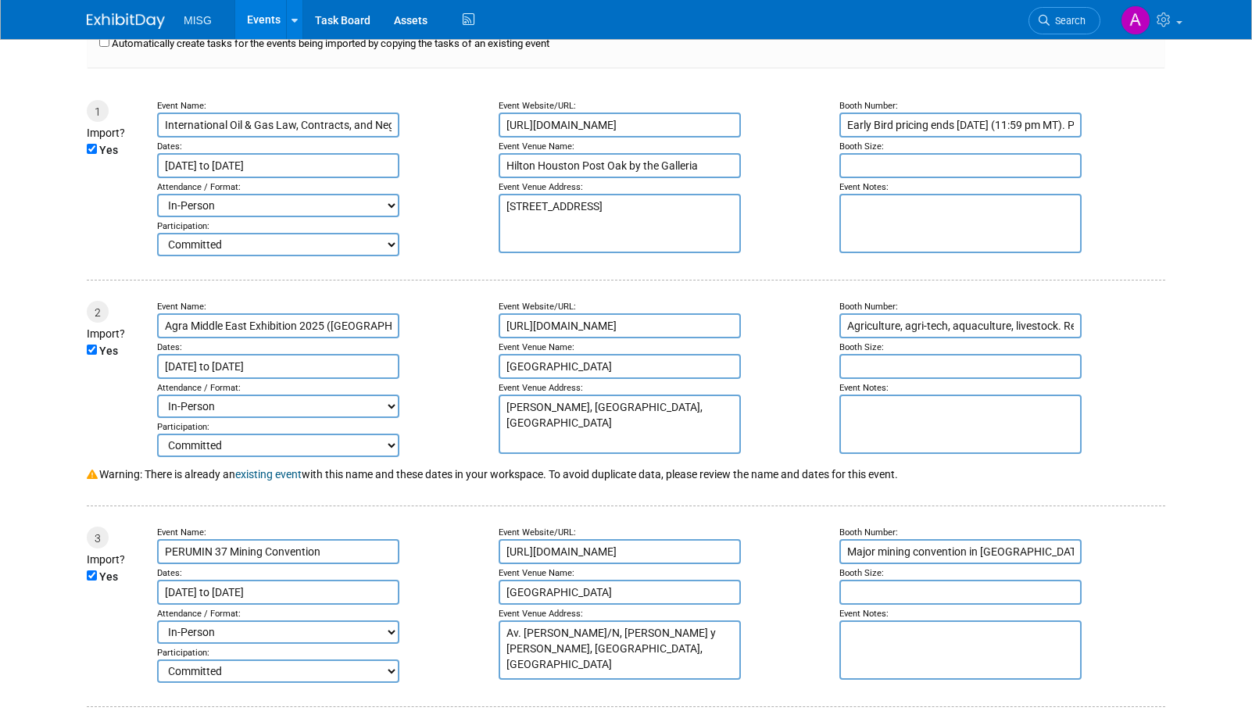
scroll to position [234, 0]
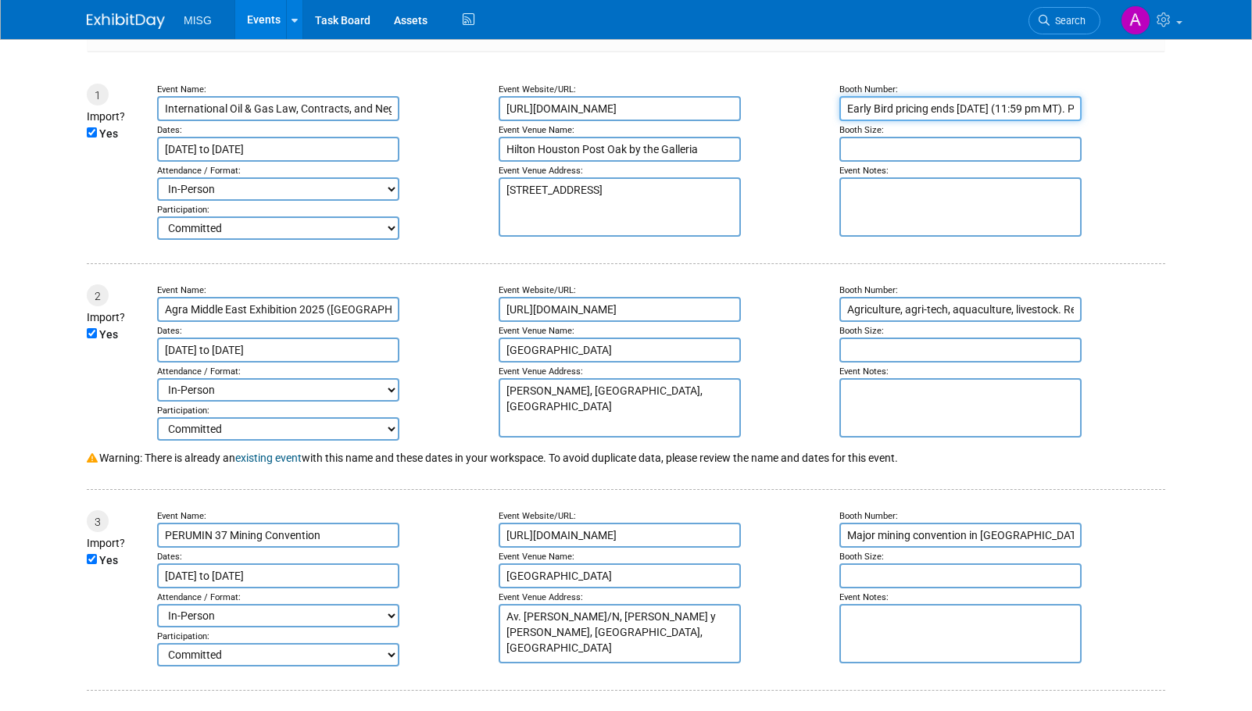
click at [925, 96] on input "Early Bird pricing ends [DATE] (11:59 pm MT). Part 1 OR Part 2: $2,900/$3,150 (…" at bounding box center [960, 108] width 242 height 25
click at [927, 192] on textarea at bounding box center [960, 206] width 242 height 59
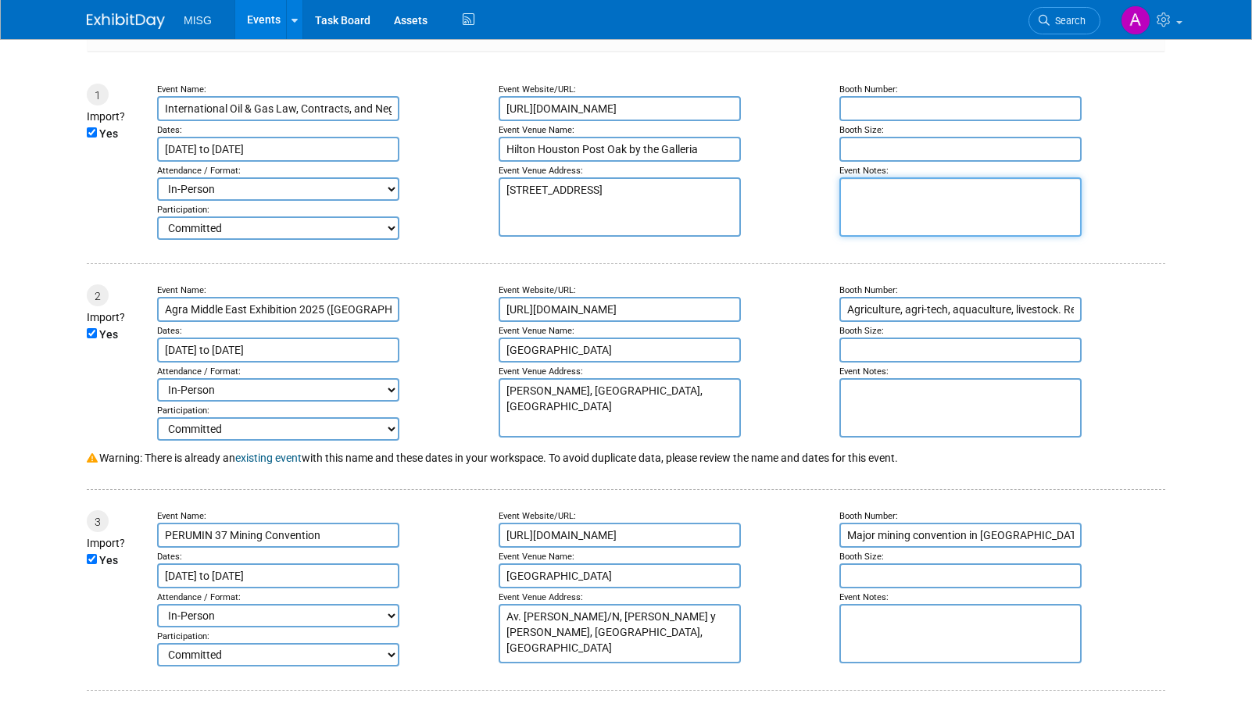
paste textarea "Early Bird pricing ends [DATE] (11:59 pm MT). Part 1 OR Part 2: $2,900/$3,150 (…"
type textarea "Early Bird pricing ends [DATE] (11:59 pm MT). Part 1 OR Part 2: $2,900/$3,150 (…"
click at [938, 301] on input "Agriculture, agri-tech, aquaculture, livestock. Registration and exhibitor deta…" at bounding box center [960, 309] width 242 height 25
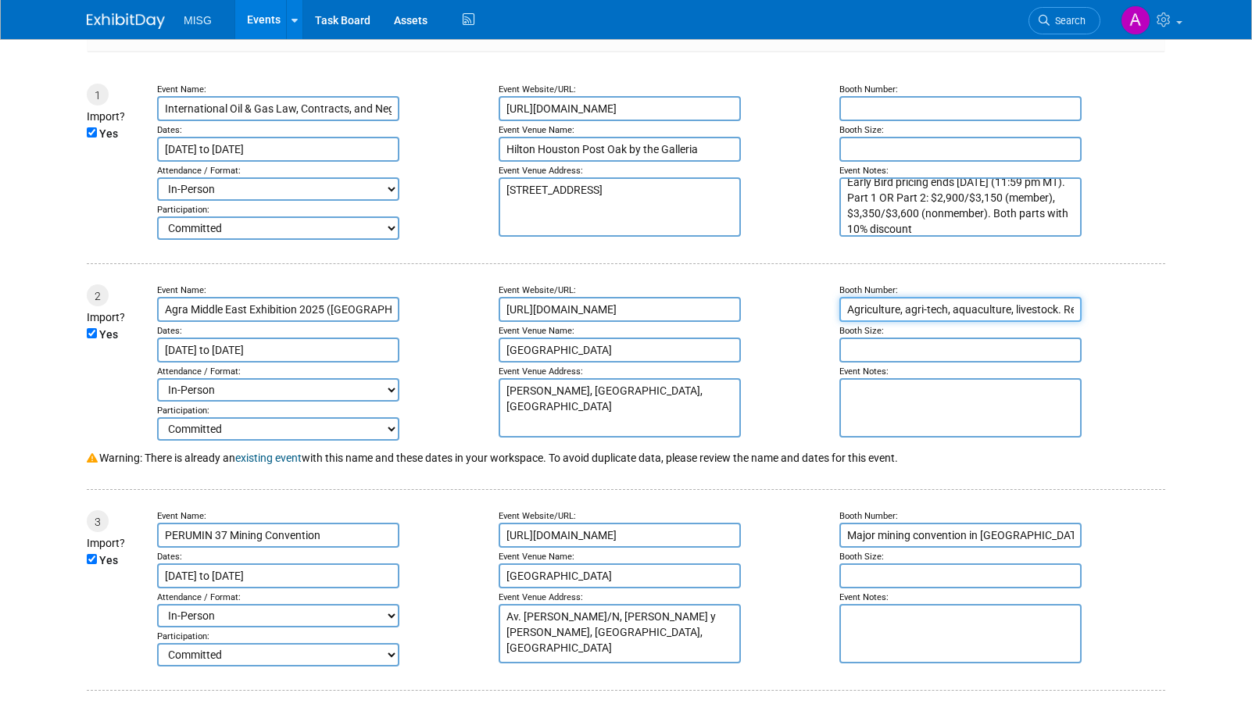
click at [938, 301] on input "Agriculture, agri-tech, aquaculture, livestock. Registration and exhibitor deta…" at bounding box center [960, 309] width 242 height 25
click at [929, 409] on textarea at bounding box center [960, 407] width 242 height 59
paste textarea "Agriculture, agri-tech, aquaculture, livestock. Registration and exhibitor deta…"
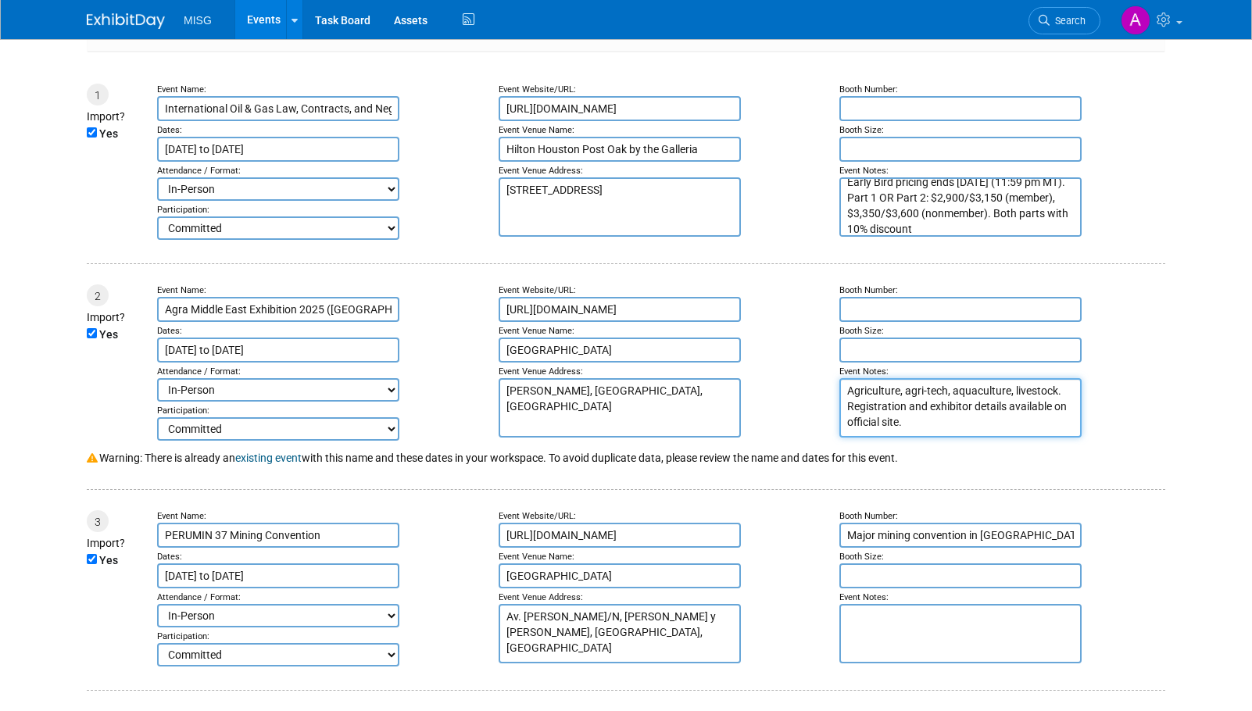
type textarea "Agriculture, agri-tech, aquaculture, livestock. Registration and exhibitor deta…"
click at [925, 523] on input "Major mining convention in [GEOGRAPHIC_DATA]; [GEOGRAPHIC_DATA] is partner coun…" at bounding box center [960, 535] width 242 height 25
click at [889, 621] on textarea at bounding box center [960, 633] width 242 height 59
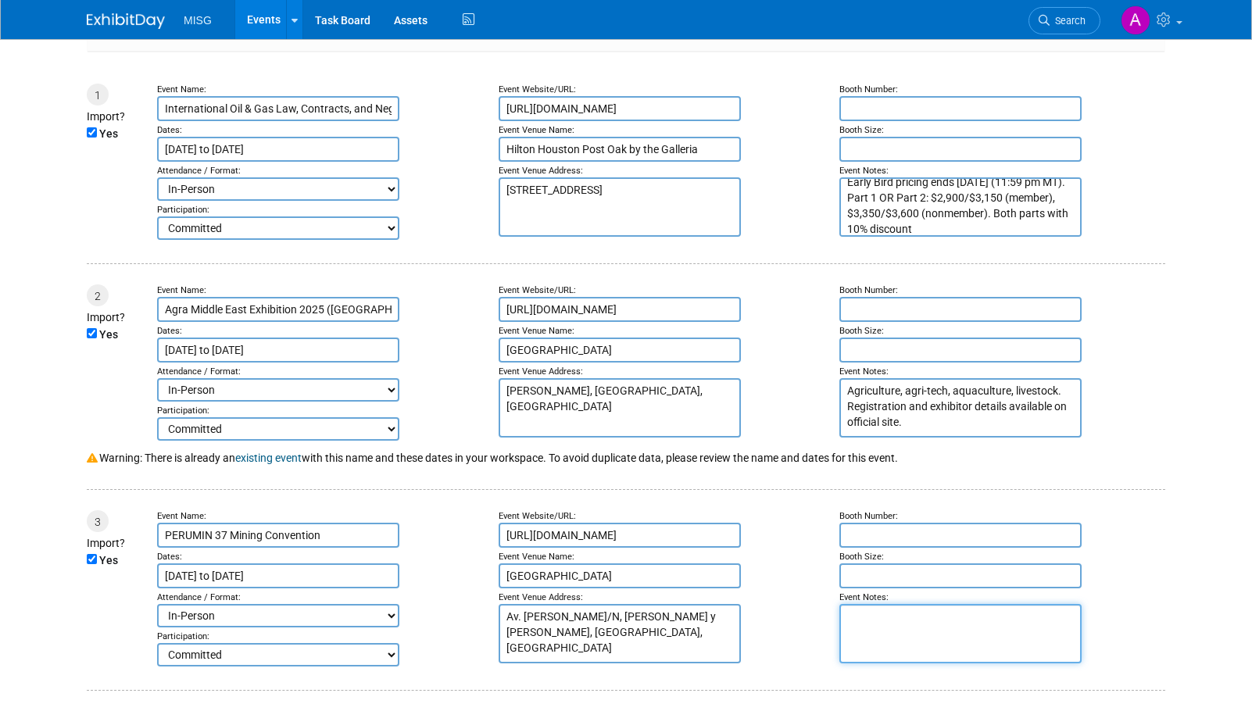
paste textarea "Major mining convention in [GEOGRAPHIC_DATA]; [GEOGRAPHIC_DATA] is partner coun…"
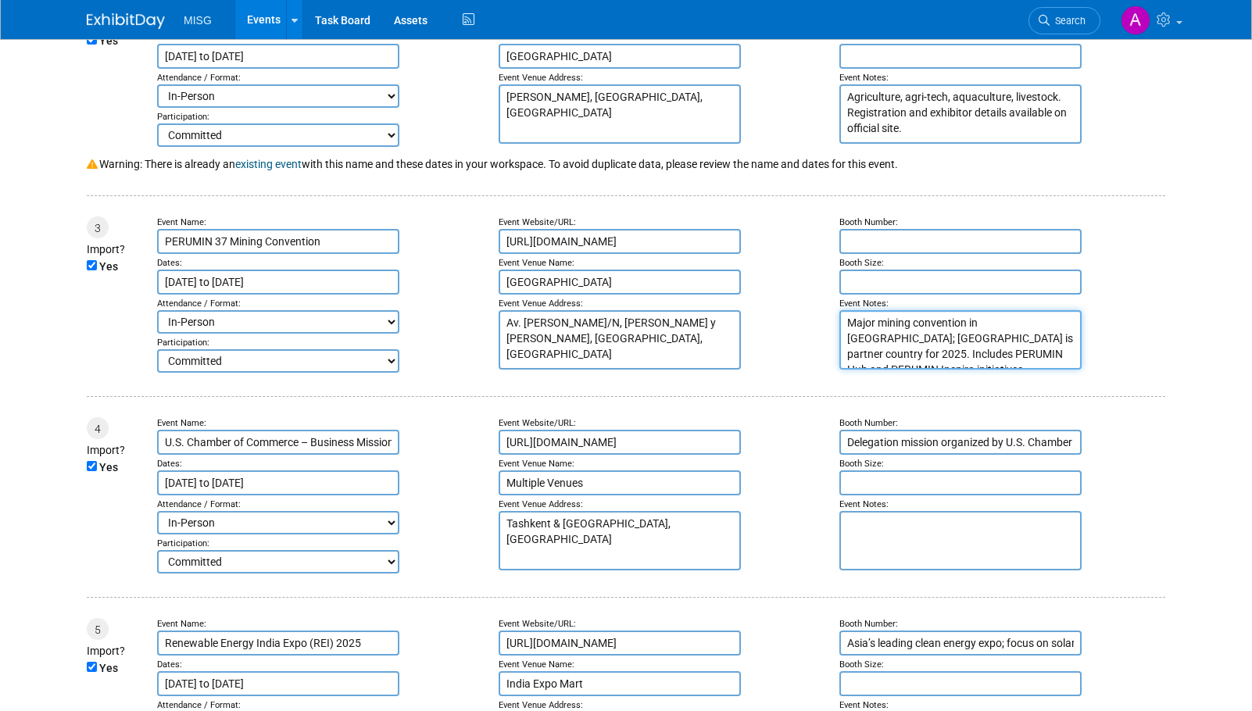
scroll to position [547, 0]
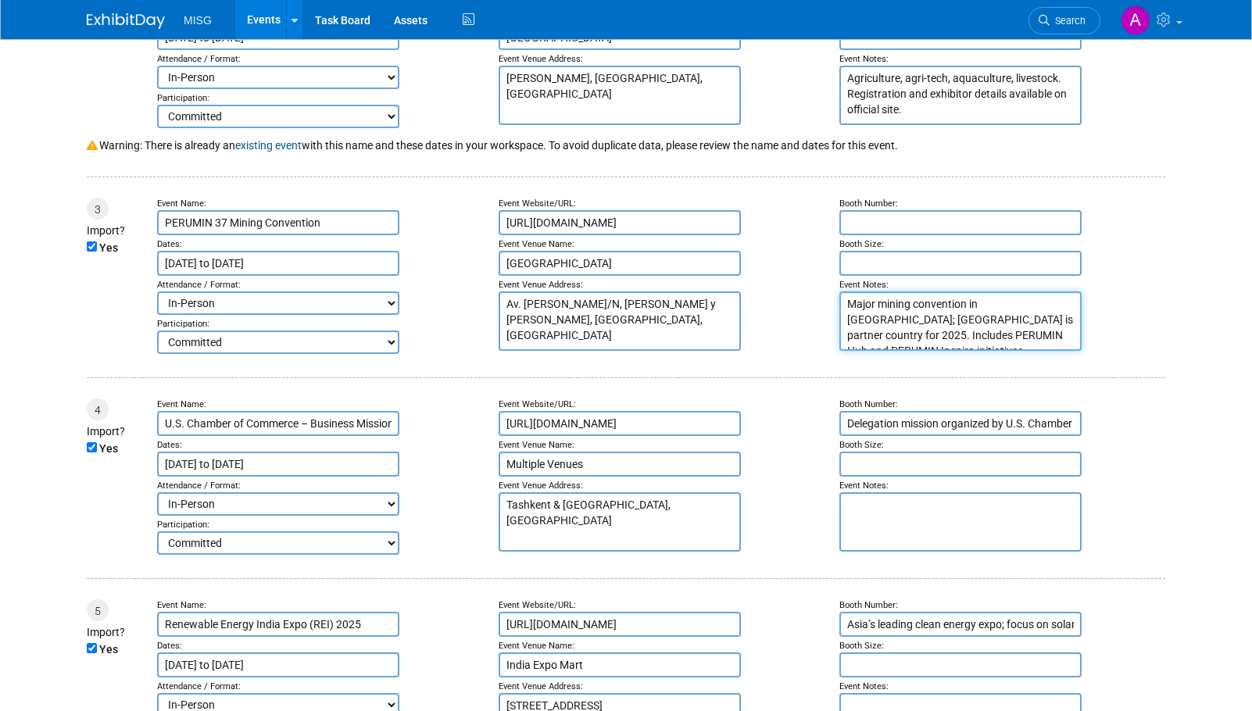
type textarea "Major mining convention in [GEOGRAPHIC_DATA]; [GEOGRAPHIC_DATA] is partner coun…"
click at [917, 411] on input "Delegation mission organized by U.S. Chamber & U.S. Department of Commerce. Pro…" at bounding box center [960, 423] width 242 height 25
click at [904, 521] on textarea at bounding box center [960, 521] width 242 height 59
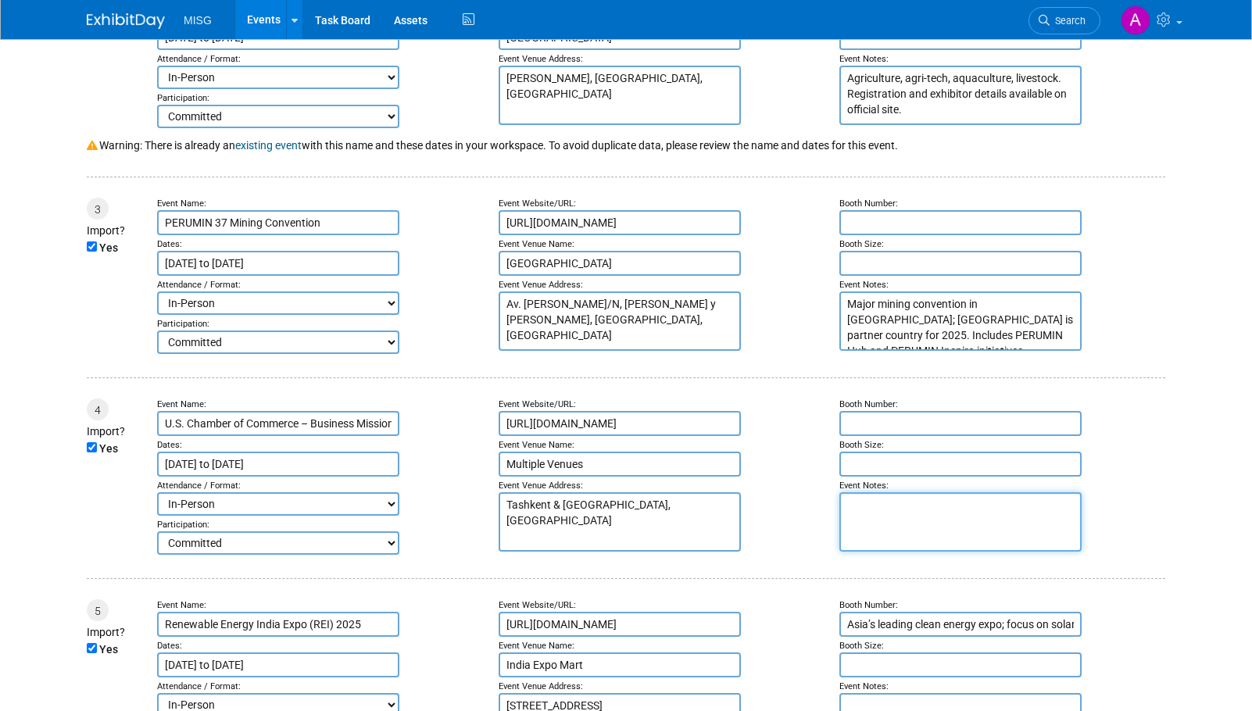
paste textarea "Delegation mission organized by U.S. Chamber & U.S. Department of Commerce. Pro…"
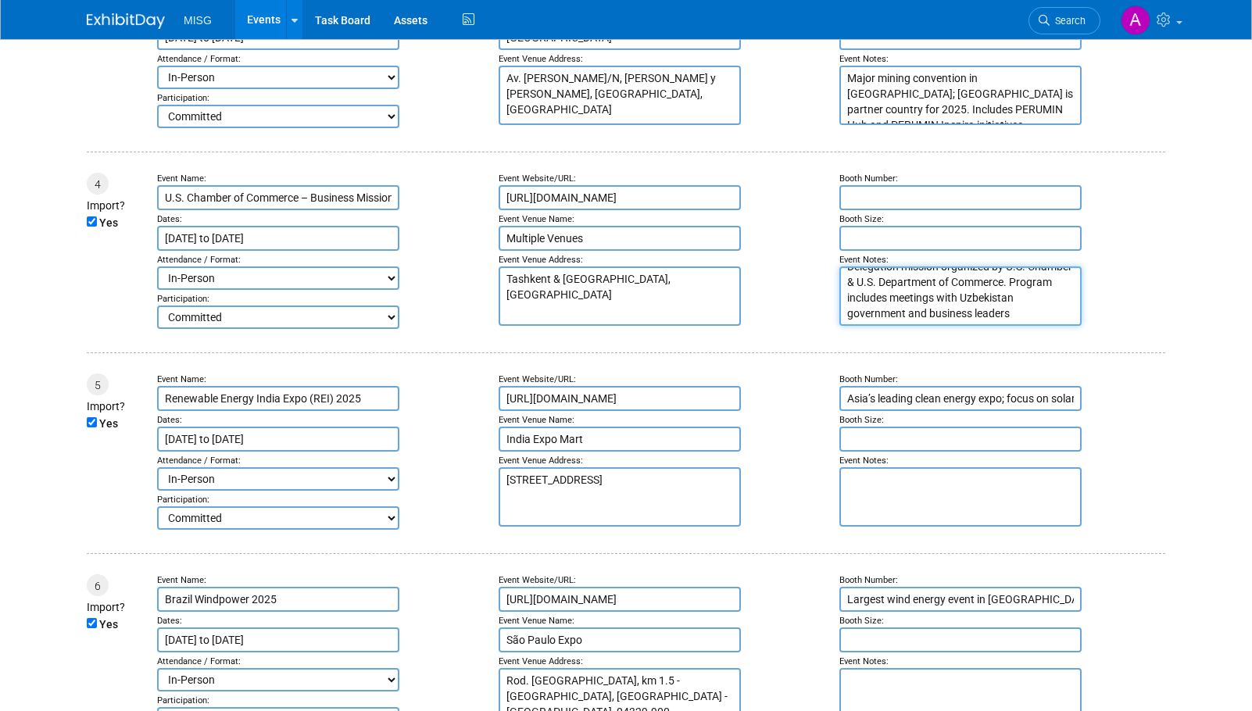
scroll to position [781, 0]
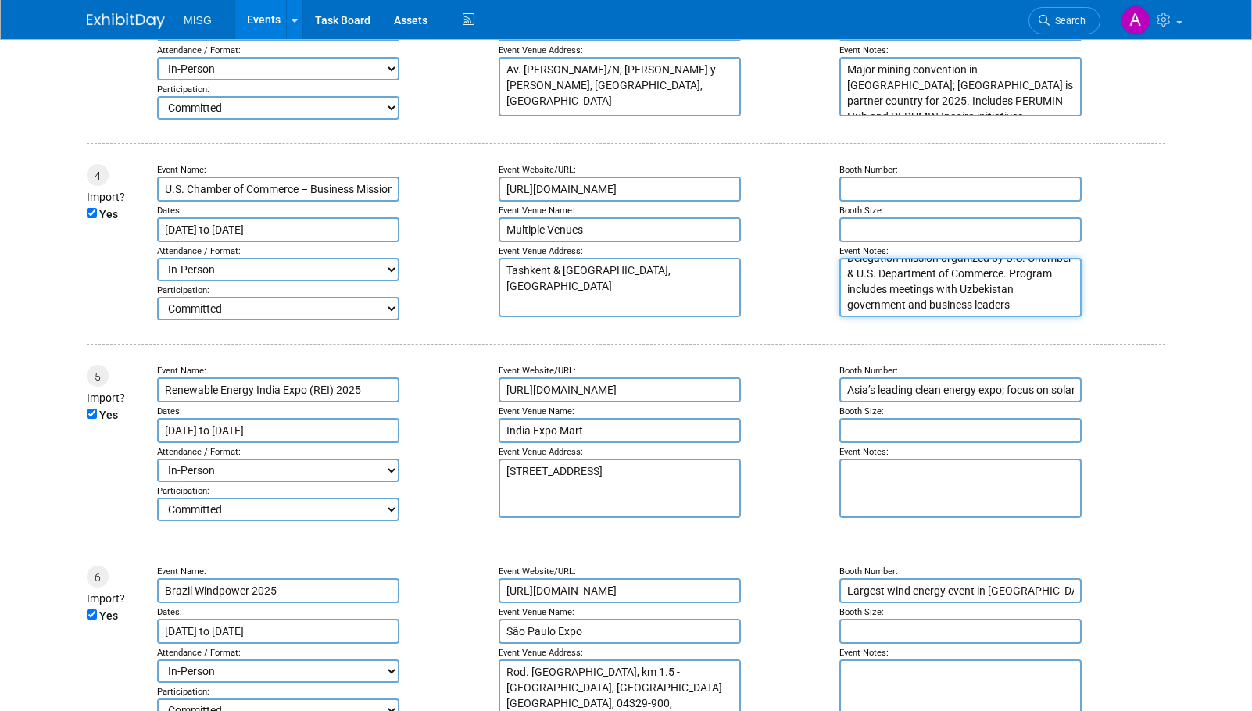
type textarea "Delegation mission organized by U.S. Chamber & U.S. Department of Commerce. Pro…"
click at [937, 377] on input "Asia’s leading clean energy expo; focus on solar, wind, bio-energy, storage and…" at bounding box center [960, 389] width 242 height 25
click at [921, 488] on textarea at bounding box center [960, 488] width 242 height 59
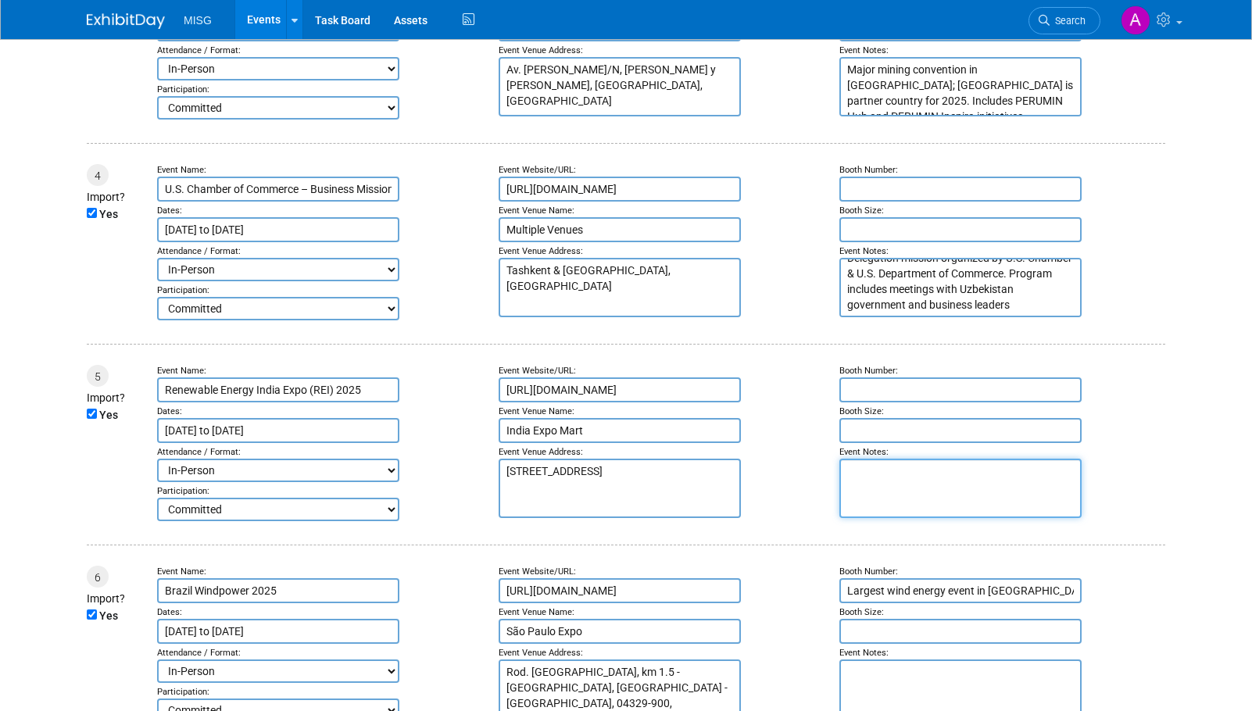
paste textarea "Asia’s leading clean energy expo; focus on solar, wind, bio-energy, storage and…"
type textarea "Asia’s leading clean energy expo; focus on solar, wind, bio-energy, storage and…"
click at [911, 590] on input "Largest wind energy event in [GEOGRAPHIC_DATA]. Organized by GWEC, ABEEólica an…" at bounding box center [960, 590] width 242 height 25
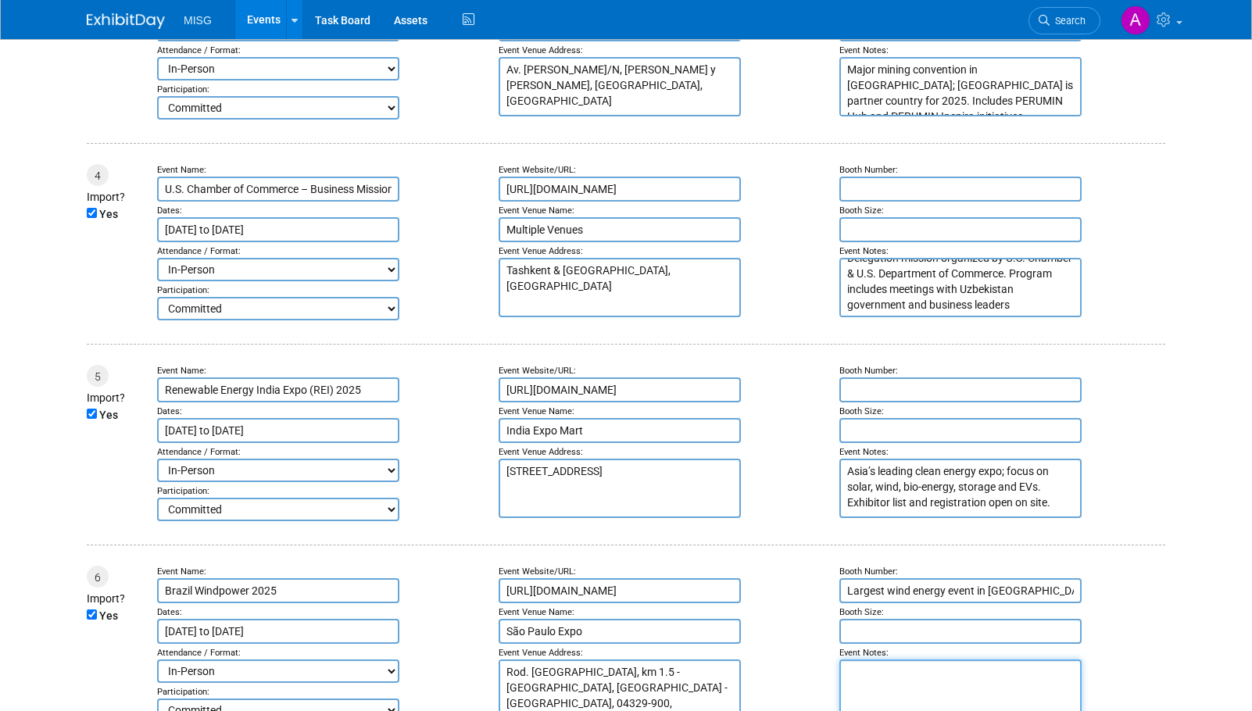
click at [908, 674] on textarea at bounding box center [960, 688] width 242 height 59
paste textarea "Largest wind energy event in [GEOGRAPHIC_DATA]. Organized by GWEC, ABEEólica an…"
type textarea "Largest wind energy event in [GEOGRAPHIC_DATA]. Organized by GWEC, ABEEólica an…"
click at [942, 584] on input "Largest wind energy event in [GEOGRAPHIC_DATA]. Organized by GWEC, ABEEólica an…" at bounding box center [960, 590] width 242 height 25
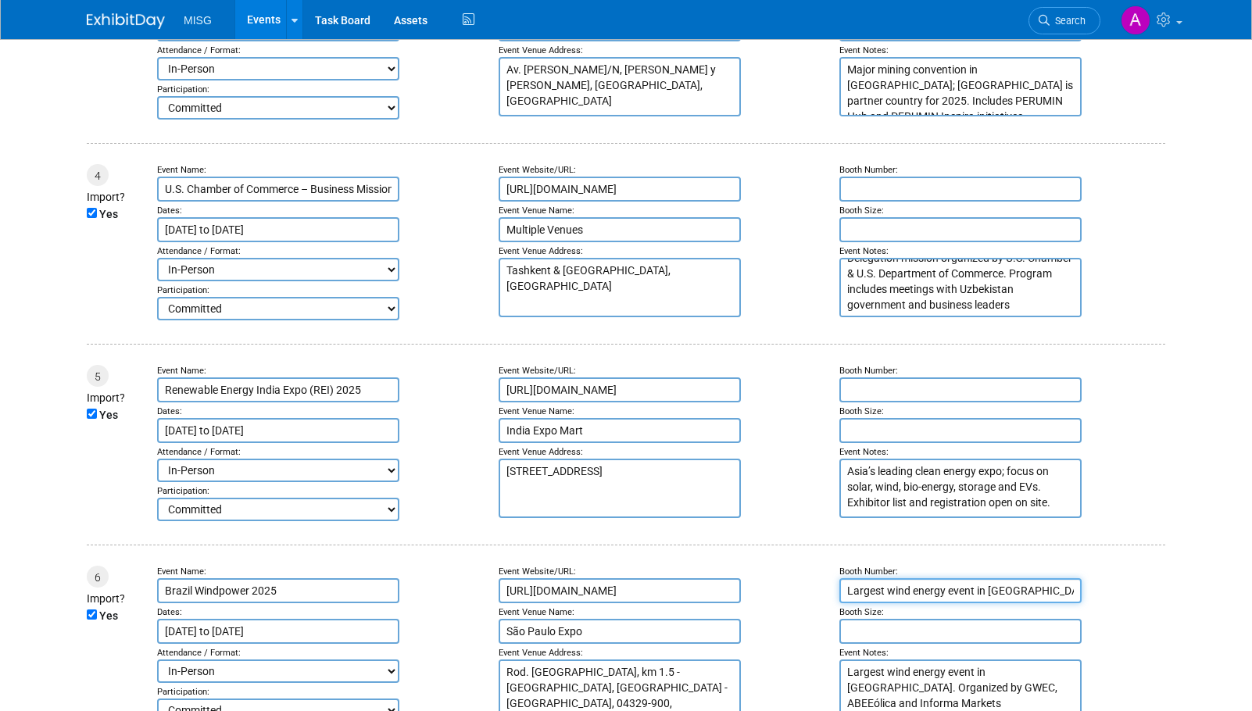
click at [942, 584] on input "Largest wind energy event in [GEOGRAPHIC_DATA]. Organized by GWEC, ABEEólica an…" at bounding box center [960, 590] width 242 height 25
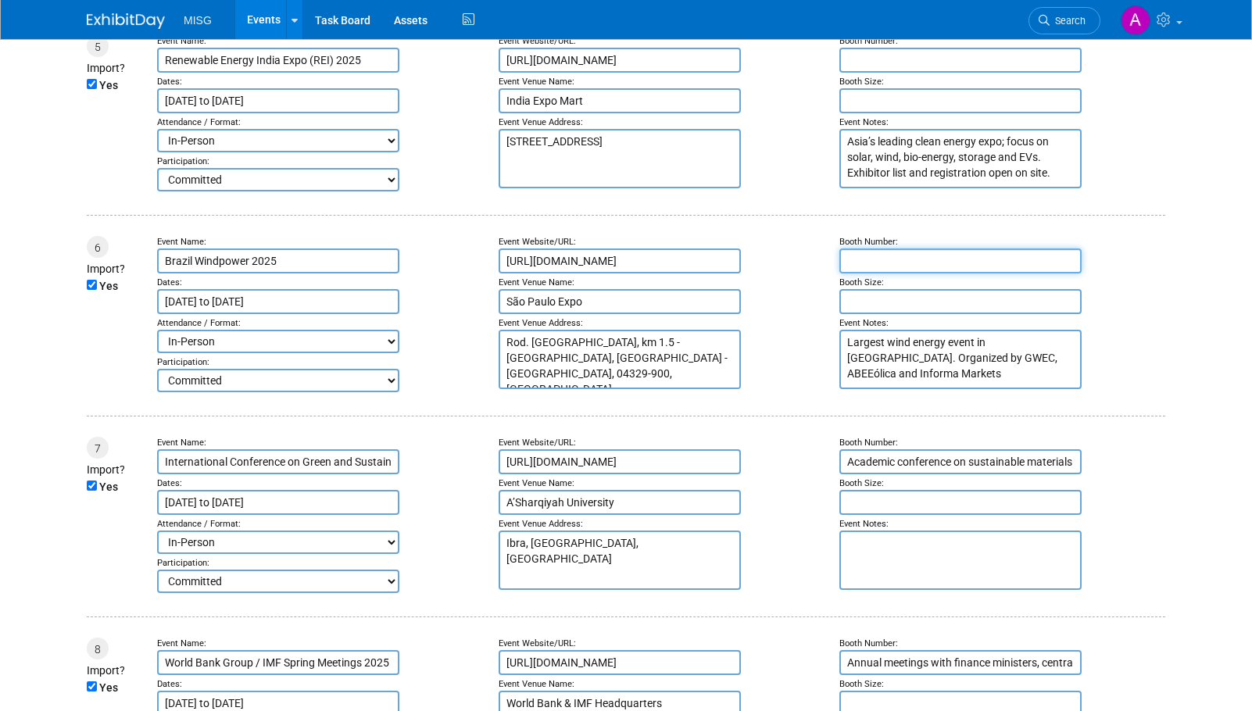
scroll to position [1172, 0]
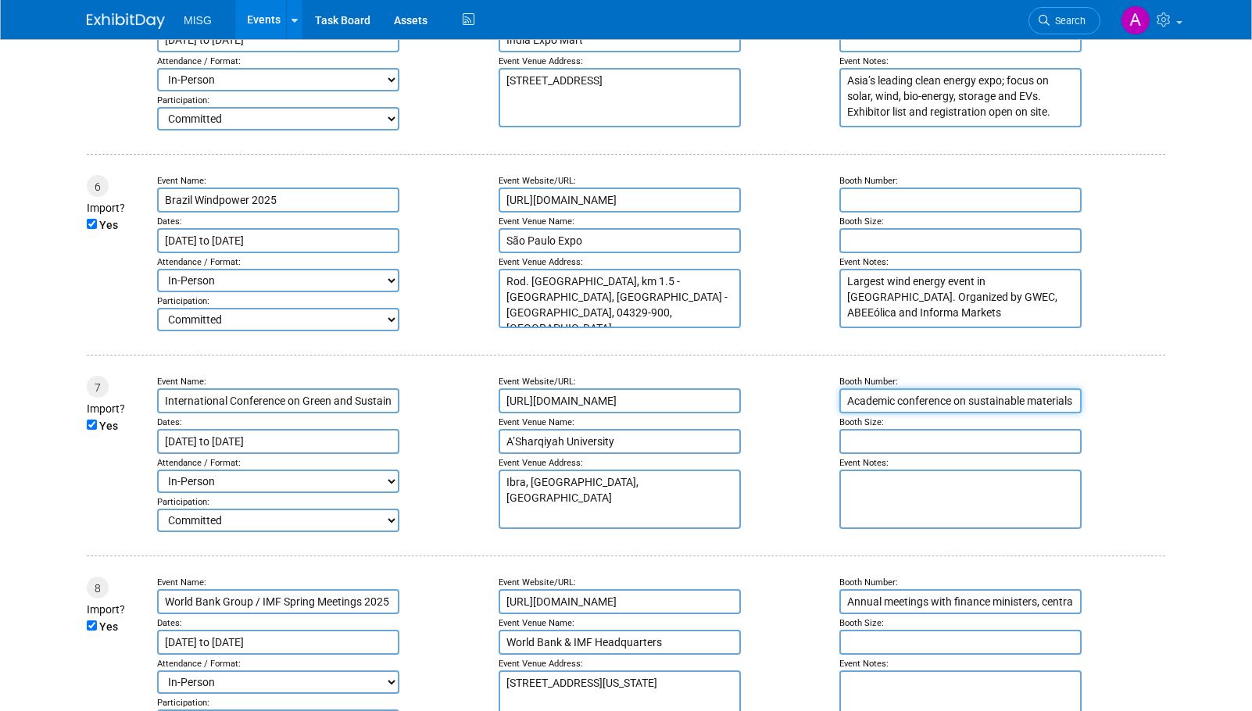
click at [947, 398] on input "Academic conference on sustainable materials and green construction. Organized …" at bounding box center [960, 400] width 242 height 25
click at [918, 502] on textarea at bounding box center [960, 499] width 242 height 59
paste textarea "Academic conference on sustainable materials and green construction. Organized …"
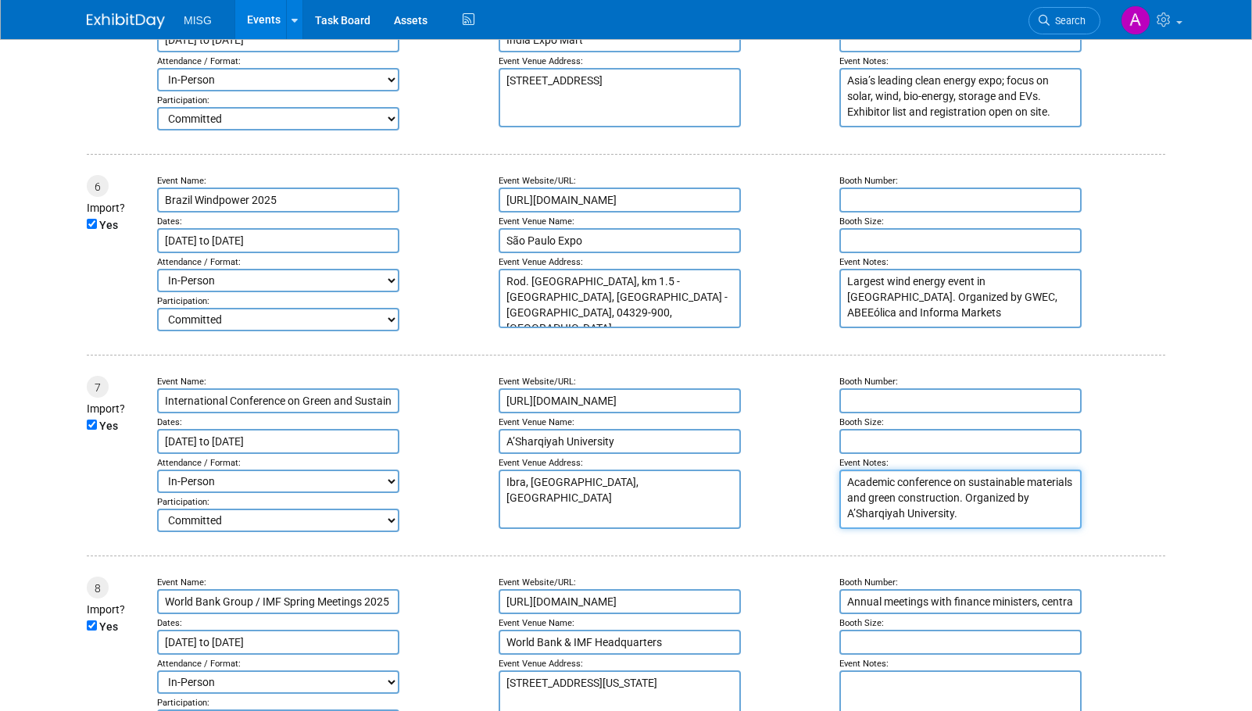
type textarea "Academic conference on sustainable materials and green construction. Organized …"
click at [911, 604] on input "Annual meetings with finance ministers, central bankers, private sector and aca…" at bounding box center [960, 601] width 242 height 25
click at [907, 688] on textarea at bounding box center [960, 699] width 242 height 59
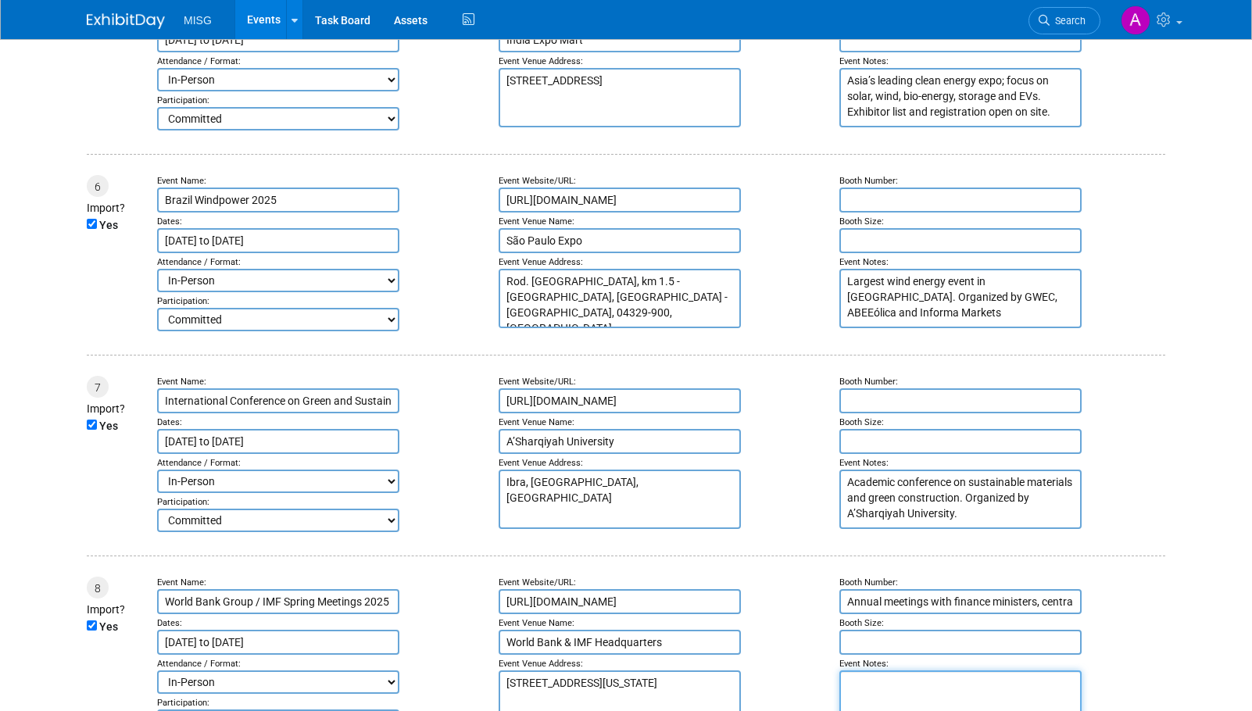
paste textarea "Annual meetings with finance ministers, central bankers, private sector and aca…"
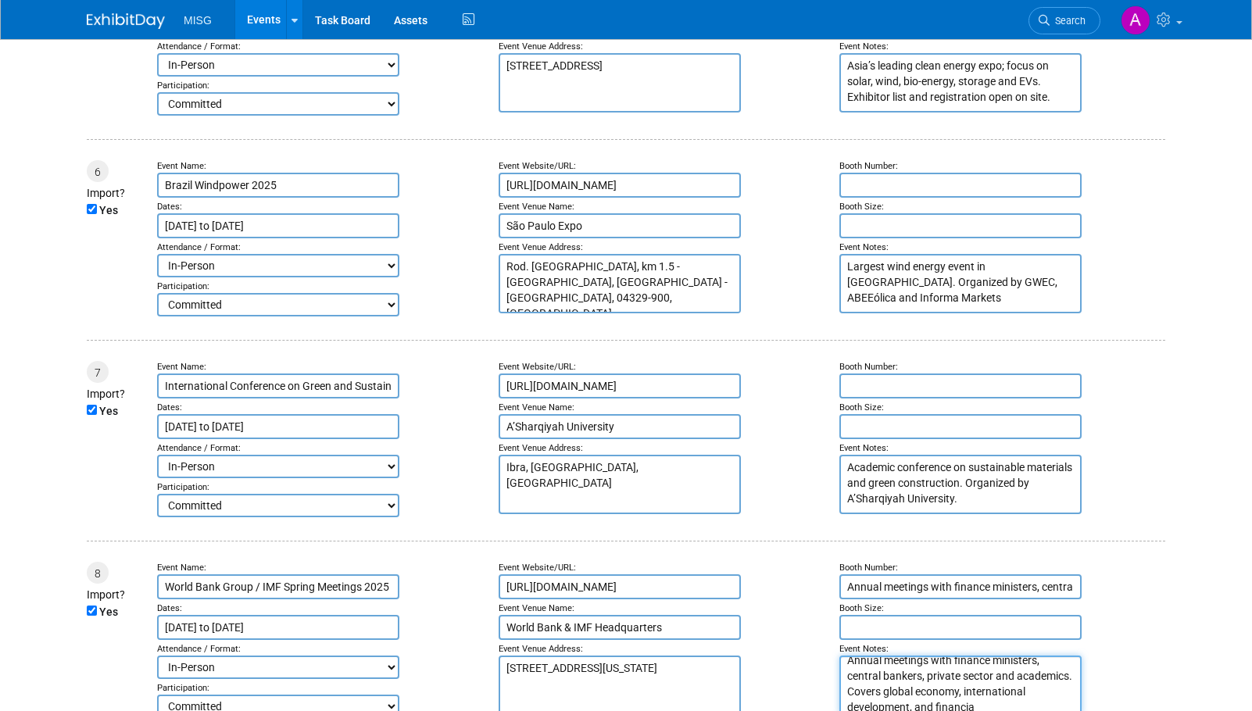
type textarea "Annual meetings with finance ministers, central bankers, private sector and aca…"
click at [924, 584] on input "Annual meetings with finance ministers, central bankers, private sector and aca…" at bounding box center [960, 586] width 242 height 25
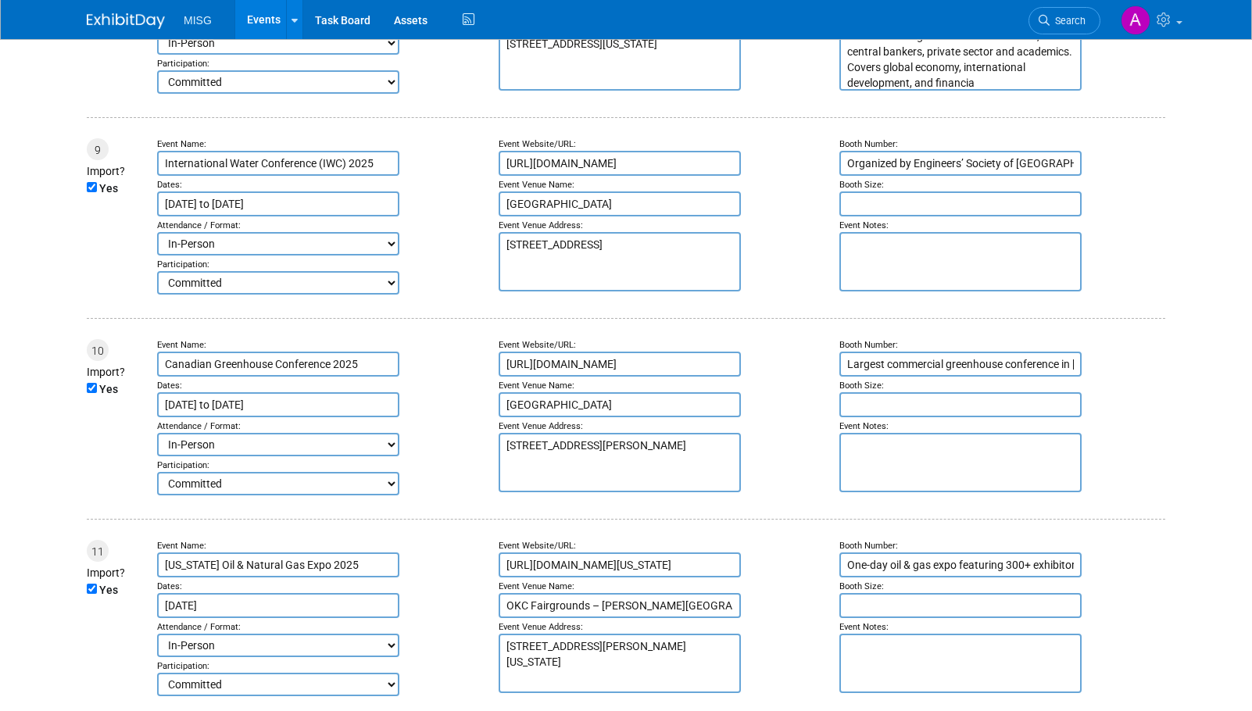
scroll to position [1812, 0]
click at [906, 163] on input "Organized by Engineers’ Society of [GEOGRAPHIC_DATA][US_STATE]. Focus on practi…" at bounding box center [960, 162] width 242 height 25
click at [890, 251] on textarea at bounding box center [960, 260] width 242 height 59
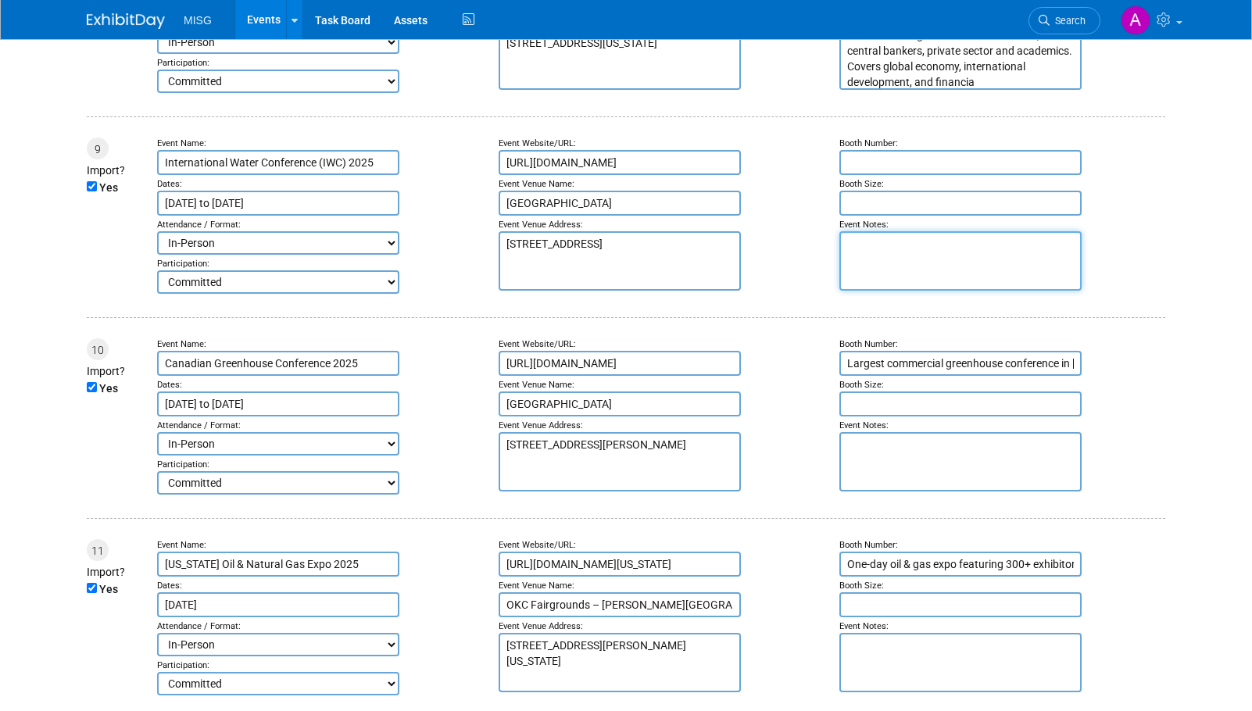
paste textarea "Organized by Engineers’ Society of [GEOGRAPHIC_DATA][US_STATE]. Focus on practi…"
type textarea "Organized by Engineers’ Society of [GEOGRAPHIC_DATA][US_STATE]. Focus on practi…"
click at [901, 365] on input "Largest commercial greenhouse conference in [GEOGRAPHIC_DATA]. Covers floricult…" at bounding box center [960, 363] width 242 height 25
click at [902, 365] on input "Largest commercial greenhouse conference in [GEOGRAPHIC_DATA]. Covers floricult…" at bounding box center [960, 363] width 242 height 25
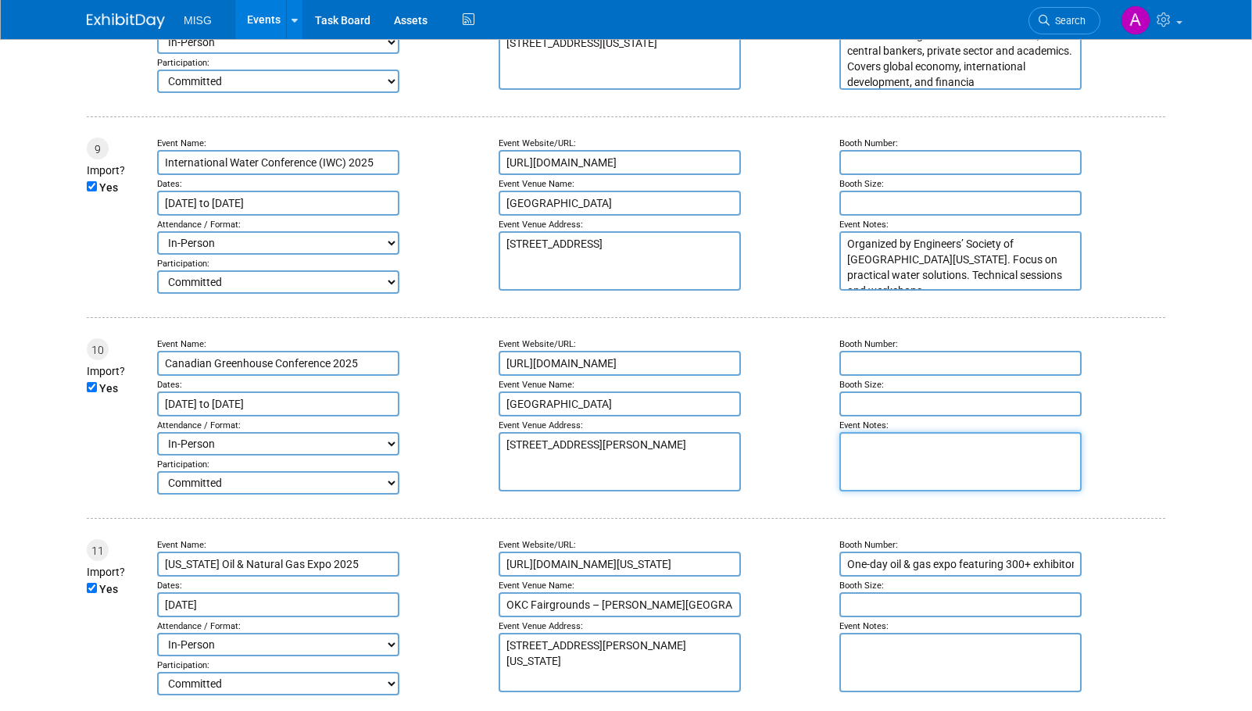
click at [891, 489] on textarea at bounding box center [960, 461] width 242 height 59
paste textarea "Largest commercial greenhouse conference in [GEOGRAPHIC_DATA]. Covers floricult…"
type textarea "Largest commercial greenhouse conference in [GEOGRAPHIC_DATA]. Covers floricult…"
click at [898, 562] on input "One-day oil & gas expo featuring 300+ exhibitors. Networking and industry prese…" at bounding box center [960, 564] width 242 height 25
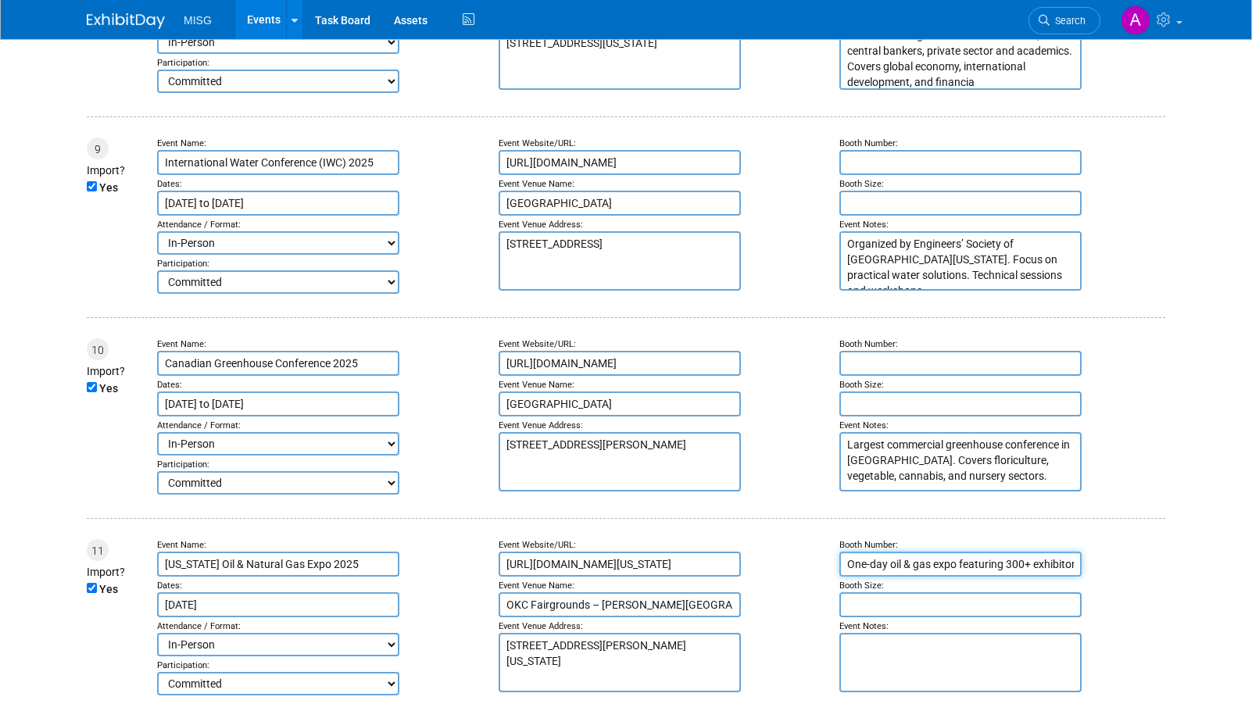
click at [898, 562] on input "One-day oil & gas expo featuring 300+ exhibitors. Networking and industry prese…" at bounding box center [960, 564] width 242 height 25
click at [894, 652] on textarea at bounding box center [960, 662] width 242 height 59
paste textarea "One-day oil & gas expo featuring 300+ exhibitors. Networking and industry prese…"
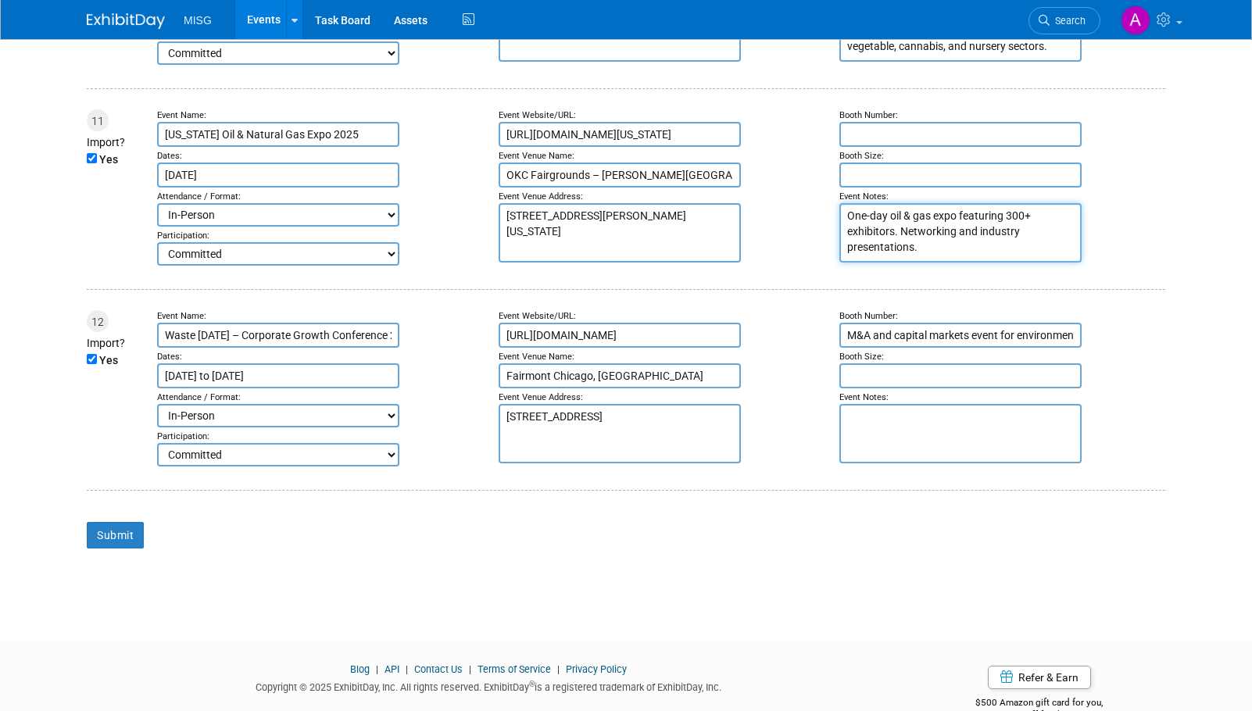
scroll to position [2281, 0]
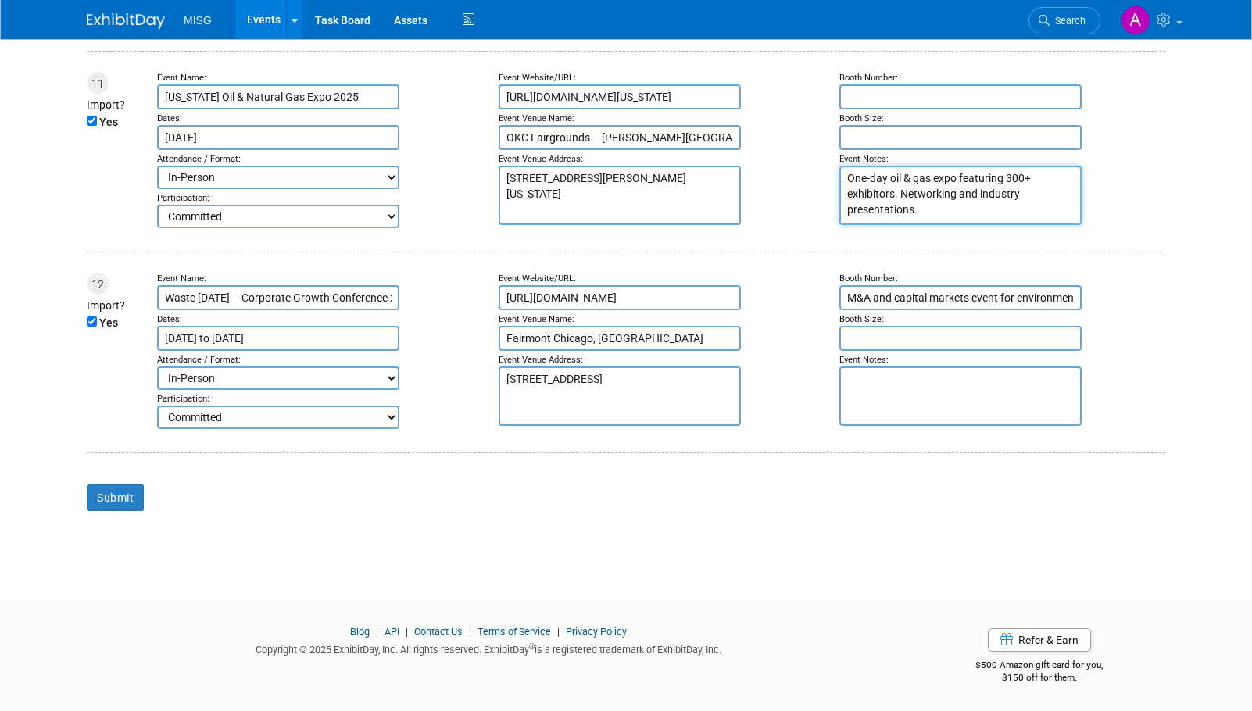
type textarea "One-day oil & gas expo featuring 300+ exhibitors. Networking and industry prese…"
click at [937, 294] on input "M&A and capital markets event for environmental services companies. Includes ke…" at bounding box center [960, 297] width 242 height 25
click at [893, 420] on textarea at bounding box center [960, 395] width 242 height 59
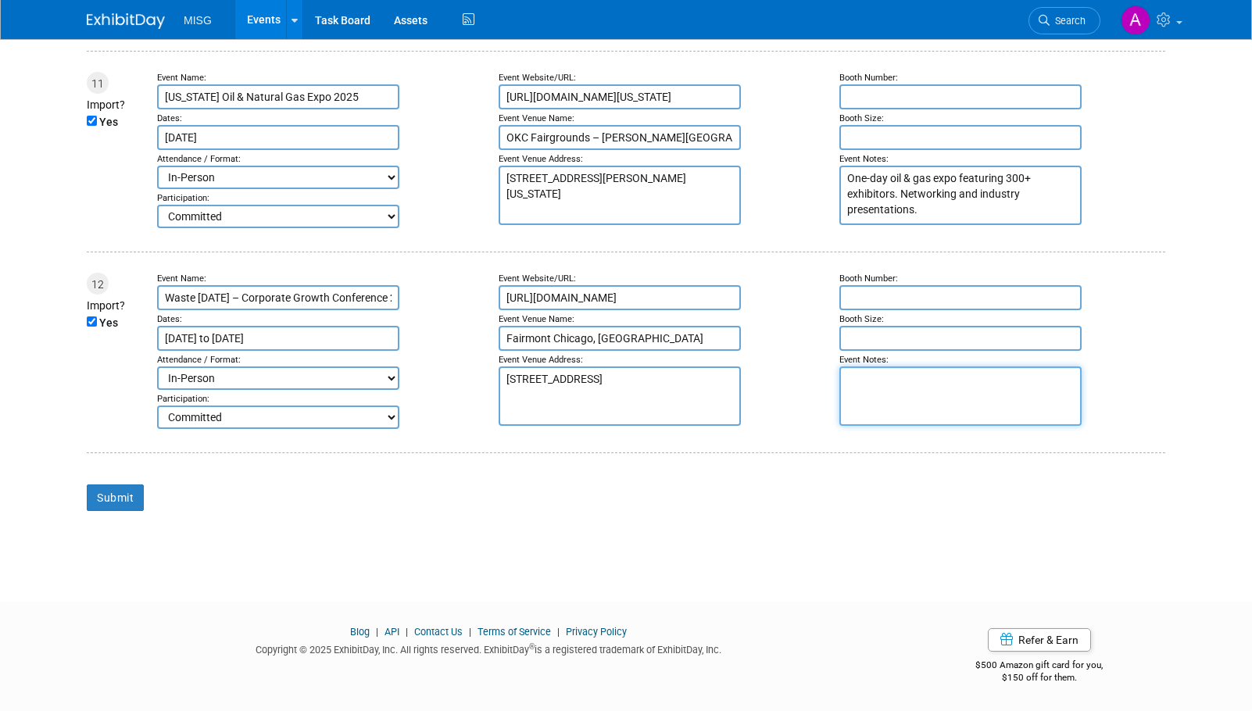
paste textarea "M&A and capital markets event for environmental services companies. Includes ke…"
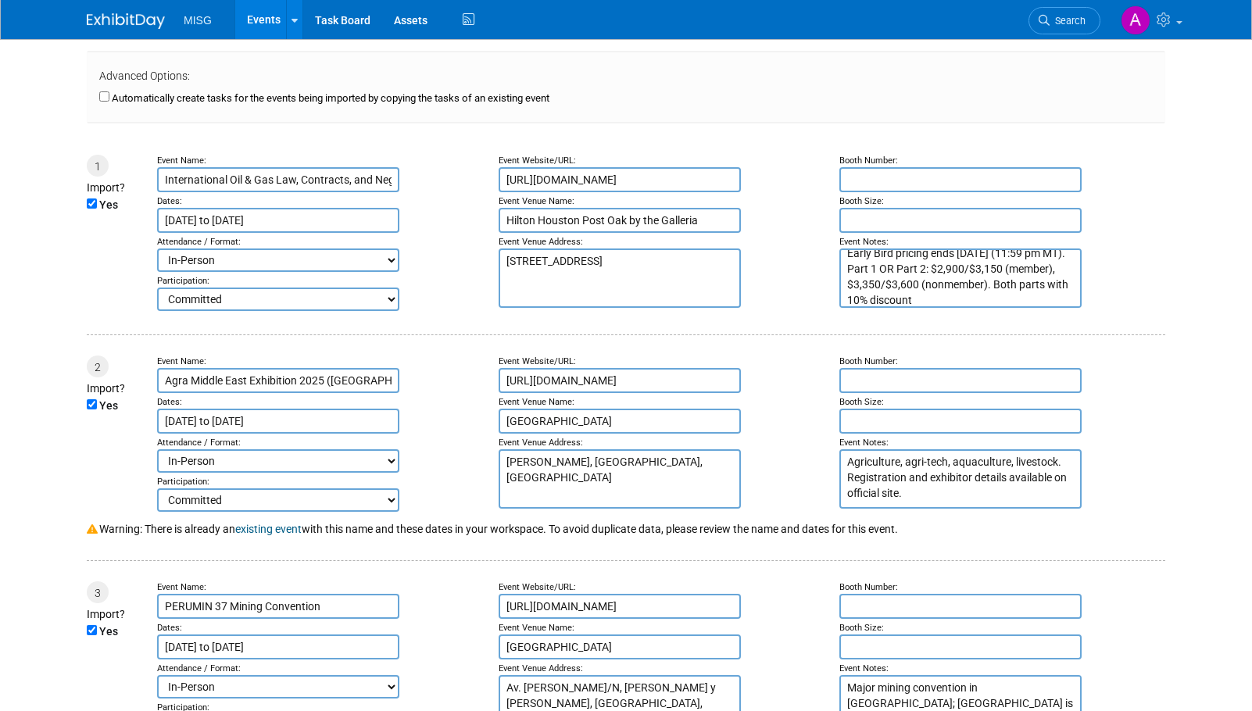
scroll to position [234, 0]
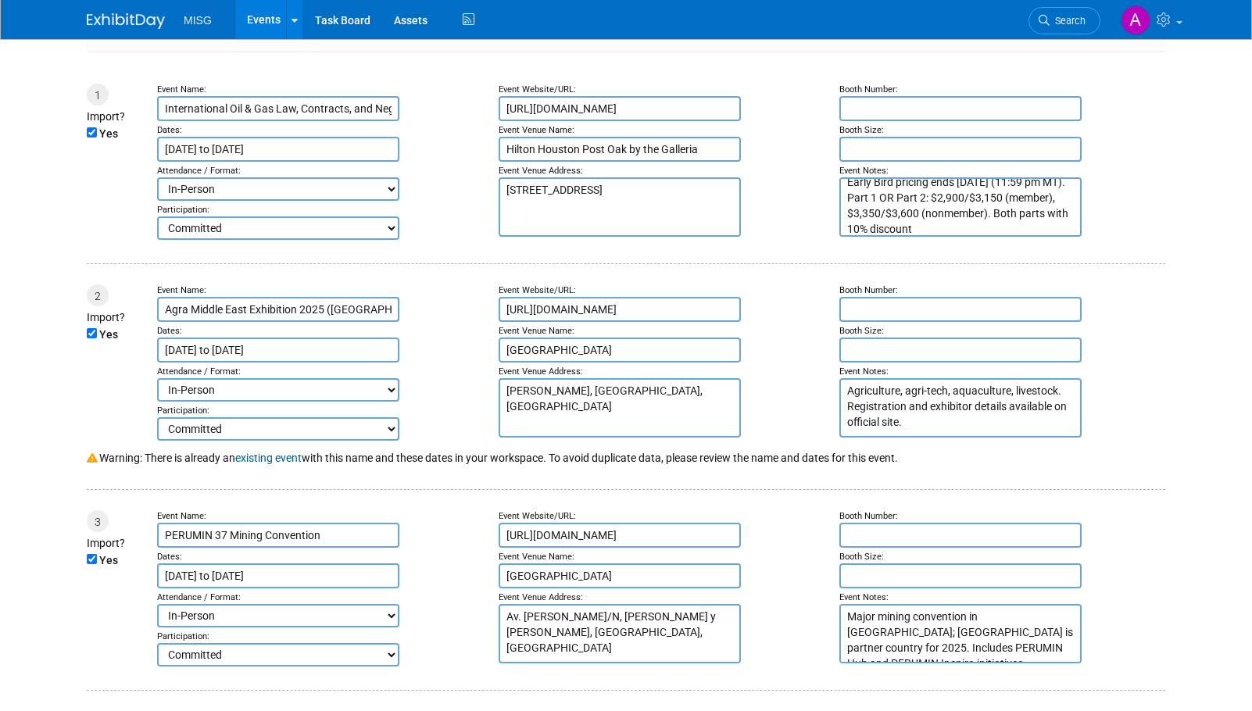
type textarea "M&A and capital markets event for environmental services companies. Includes ke…"
click at [89, 328] on input "Yes" at bounding box center [92, 333] width 10 height 10
checkbox input "false"
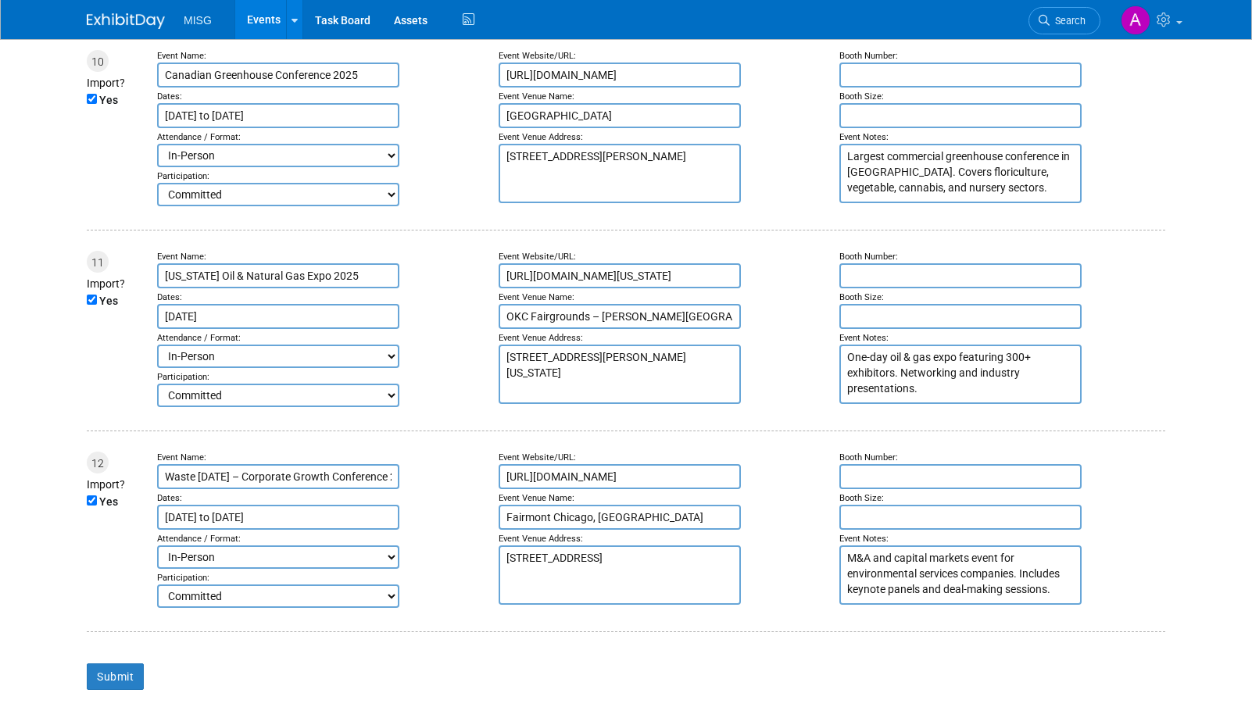
scroll to position [2285, 0]
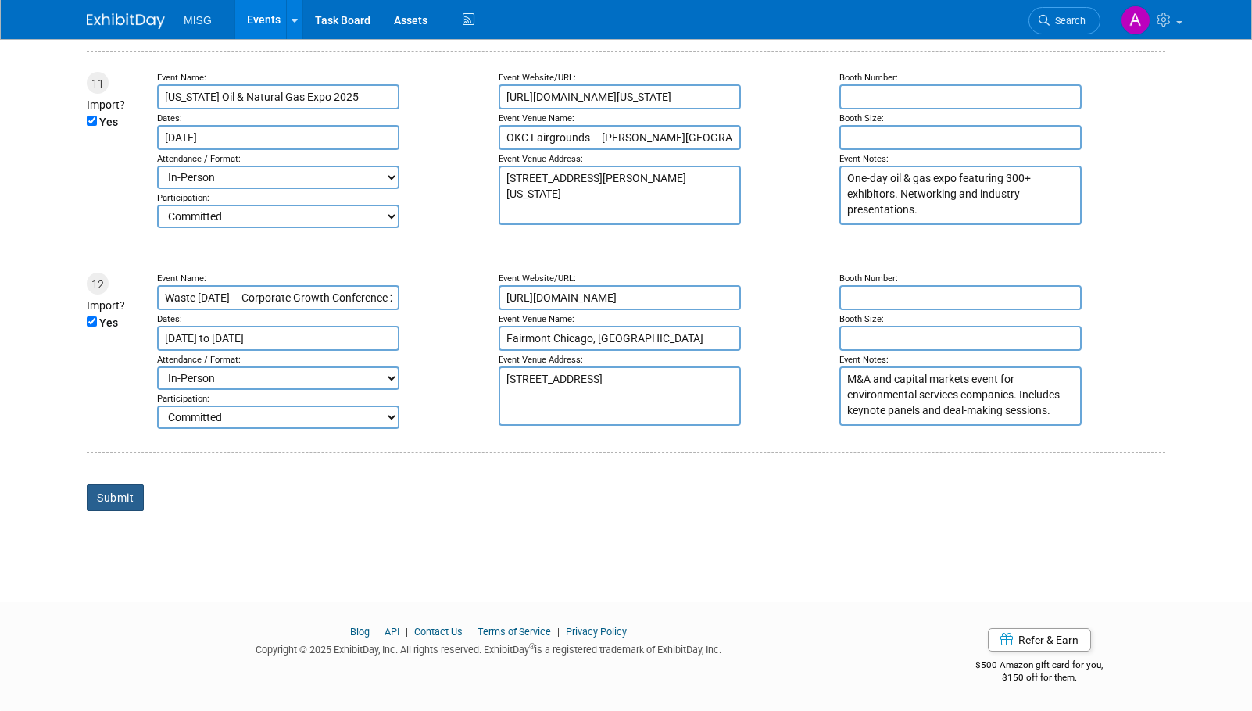
click at [104, 490] on input "Submit" at bounding box center [115, 497] width 57 height 27
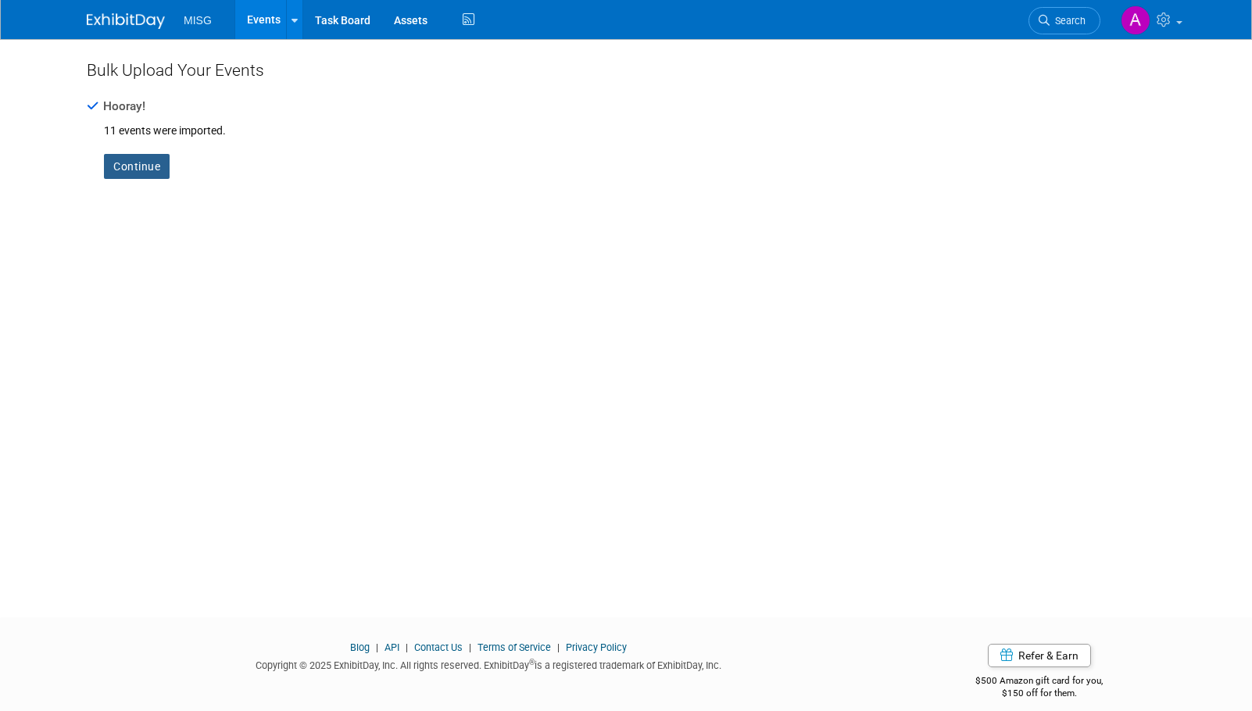
click at [150, 171] on link "Continue" at bounding box center [137, 166] width 66 height 25
